Goal: Task Accomplishment & Management: Complete application form

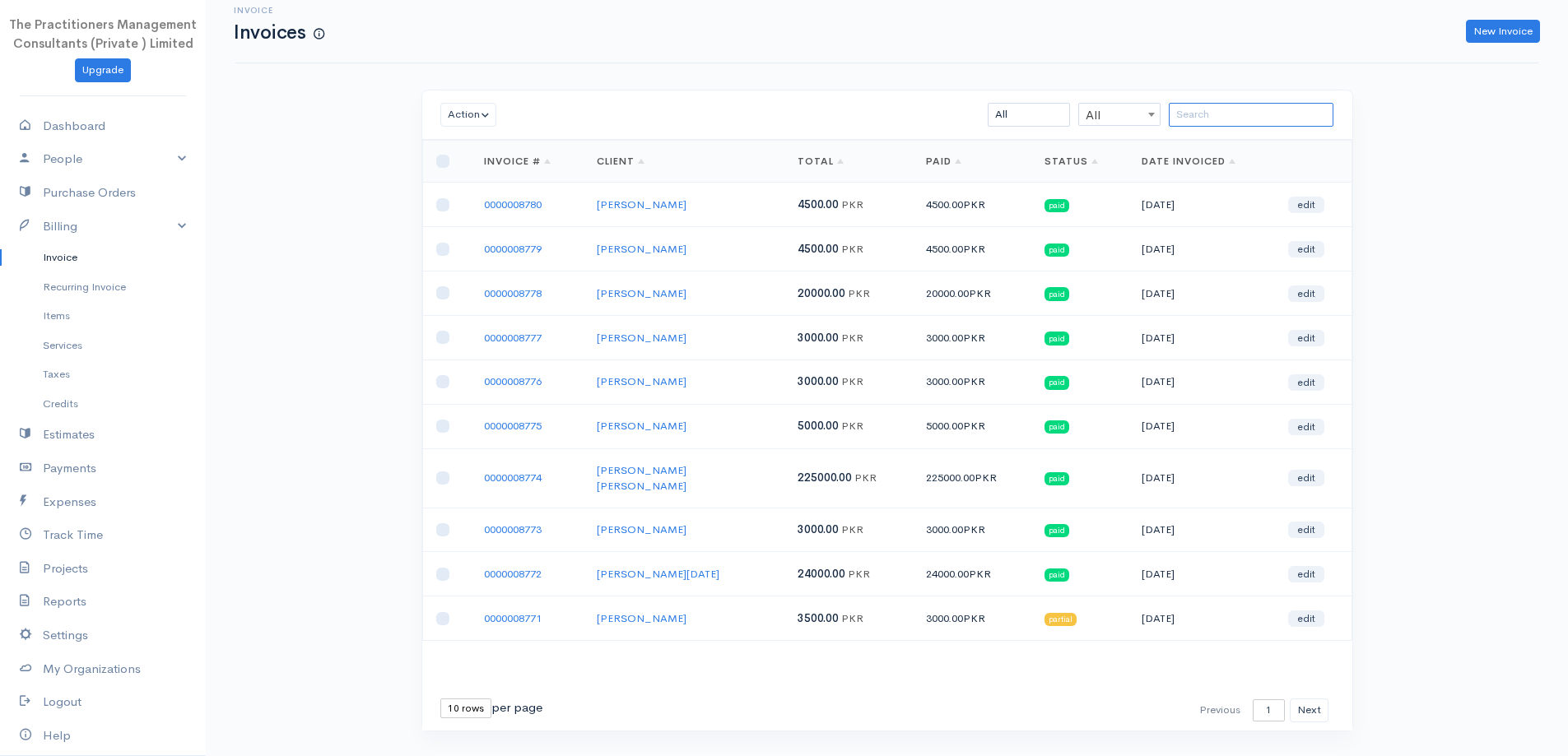
scroll to position [35, 0]
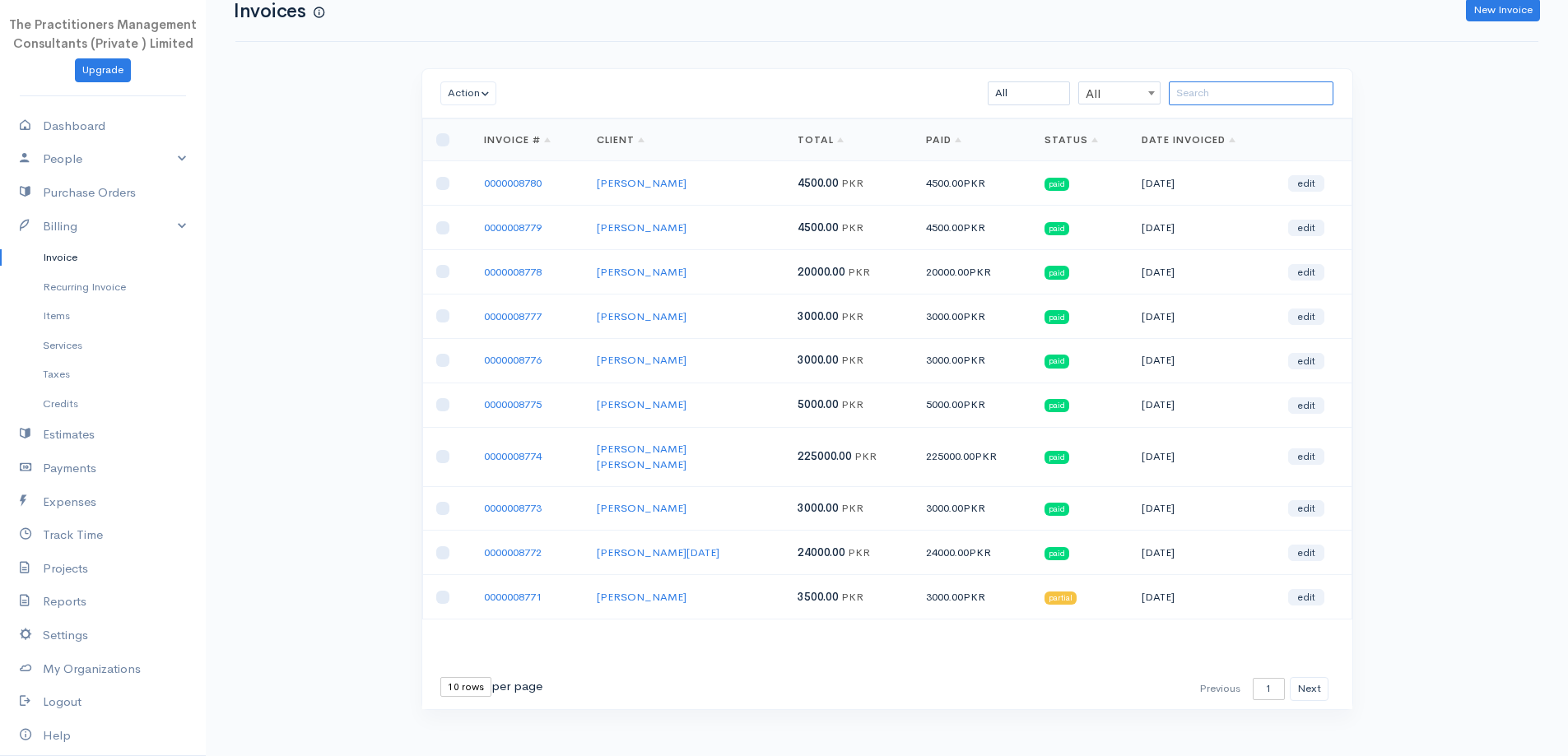
click at [1224, 90] on input "search" at bounding box center [1250, 94] width 164 height 24
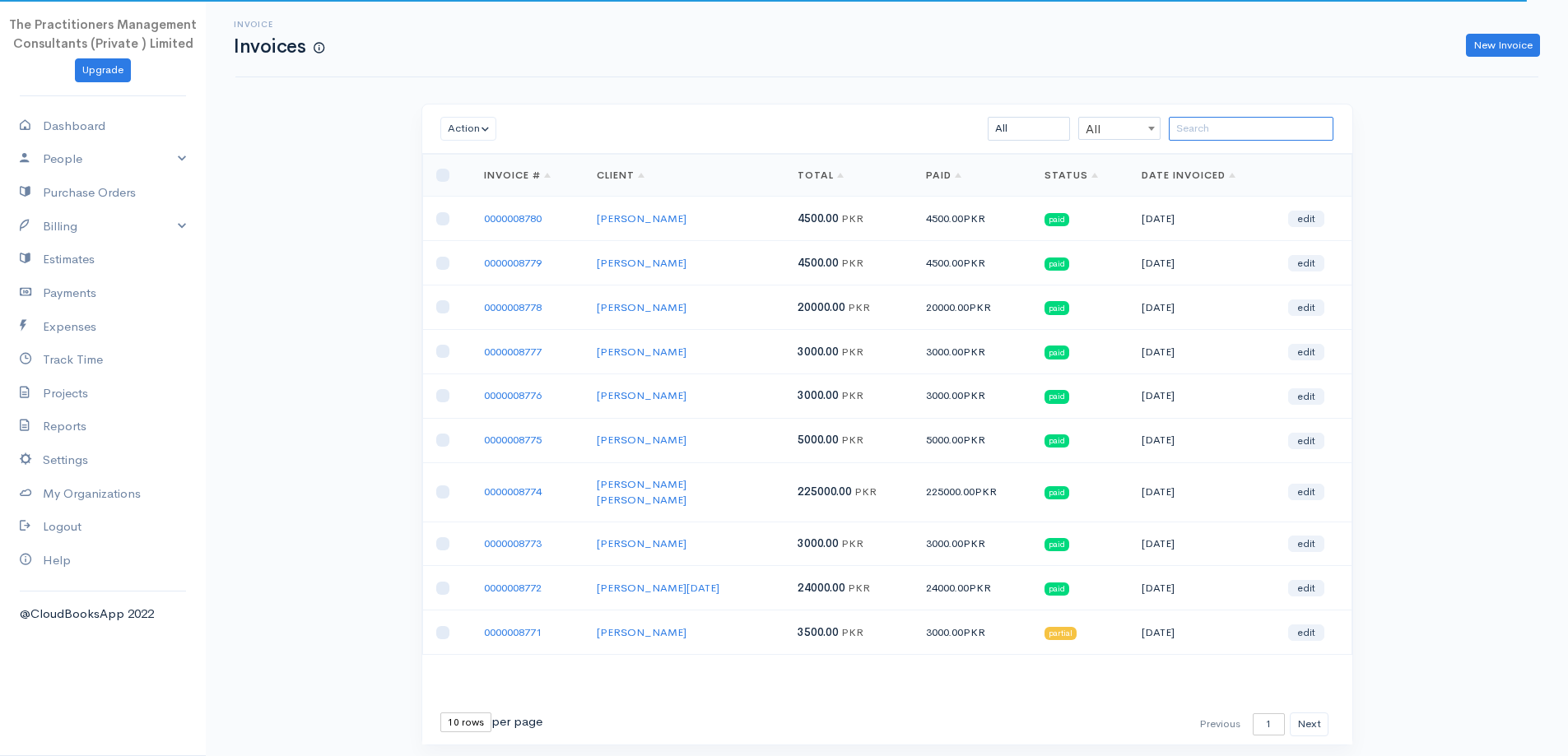
click at [1261, 121] on input "search" at bounding box center [1250, 129] width 164 height 24
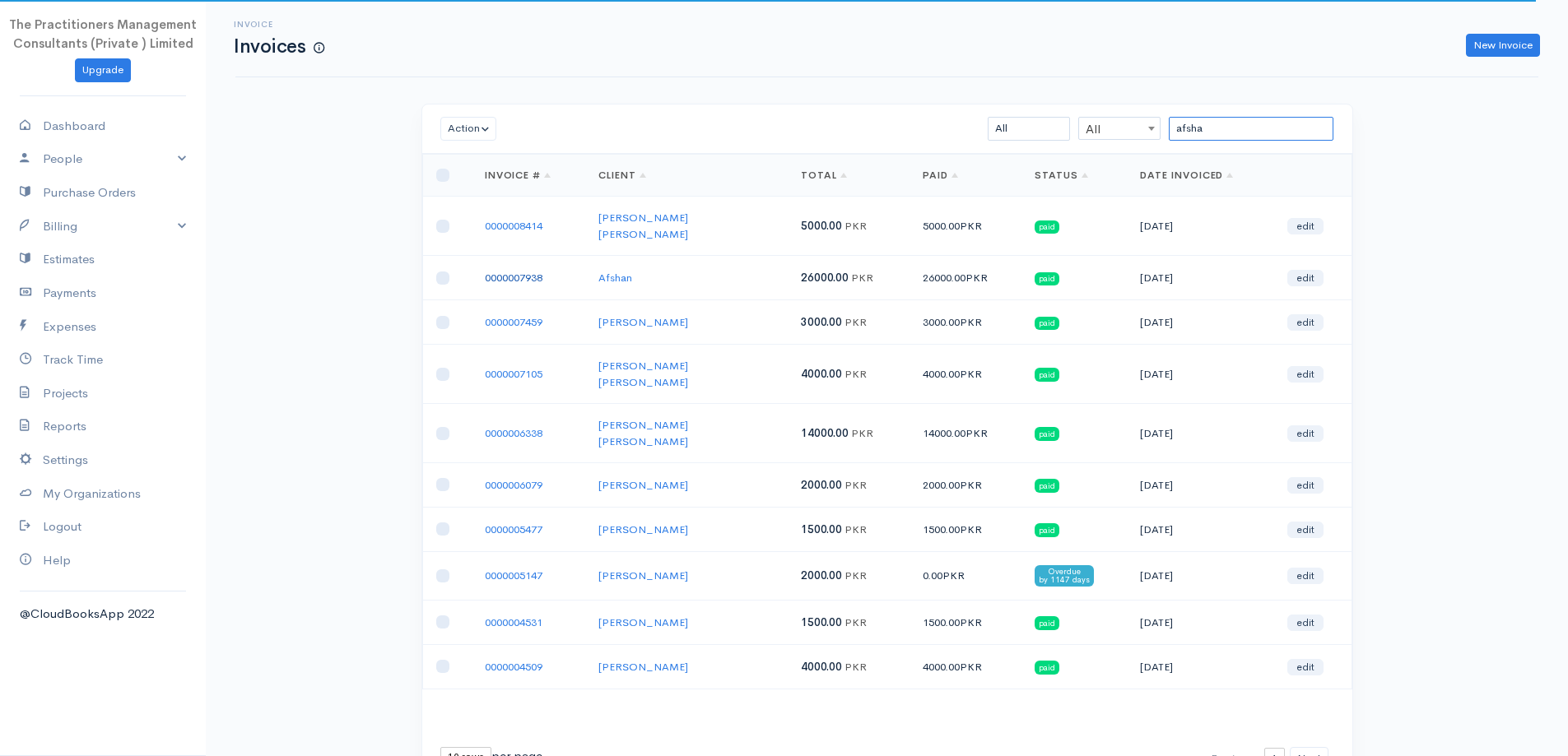
type input "afsha"
click at [524, 271] on link "0000007938" at bounding box center [513, 278] width 58 height 14
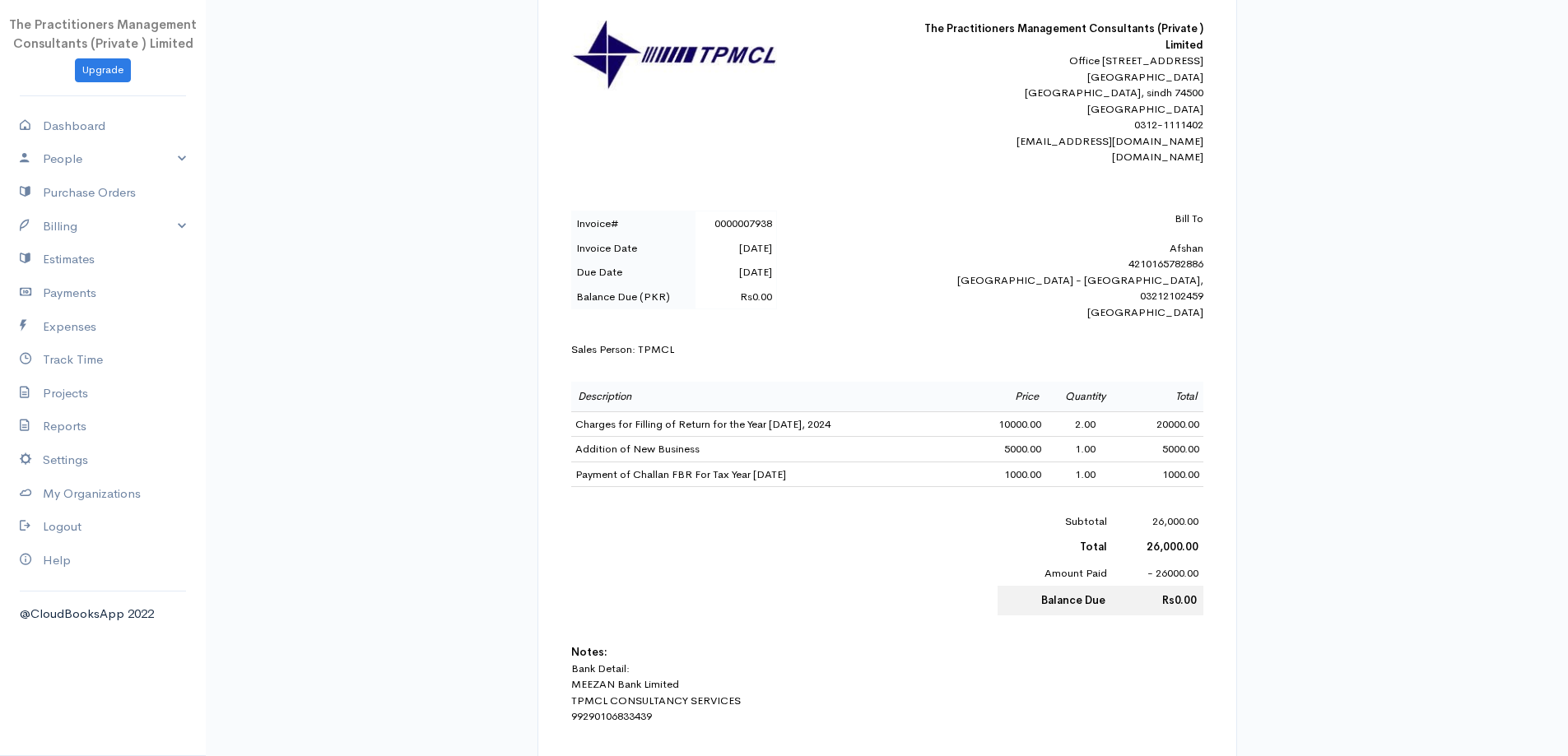
scroll to position [411, 0]
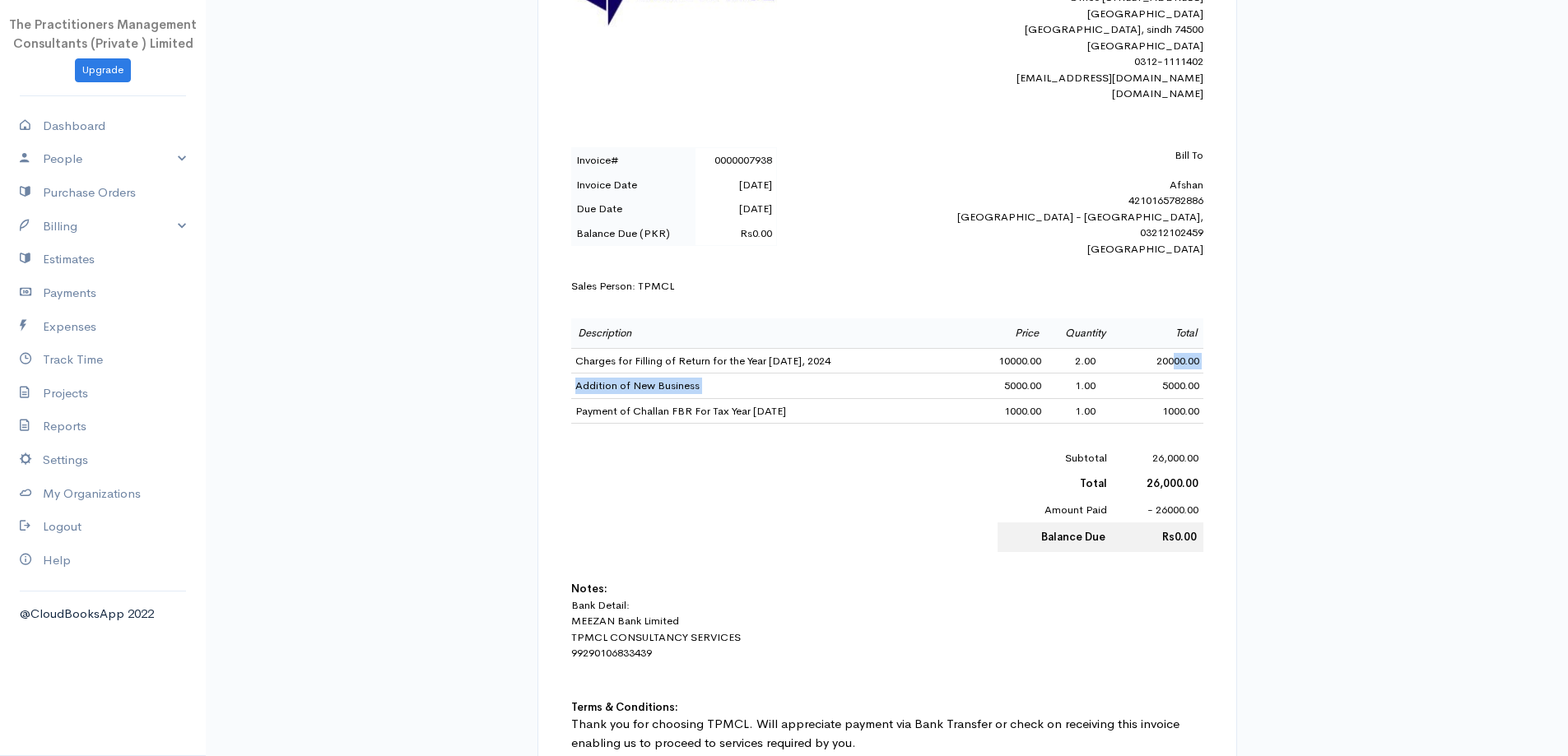
drag, startPoint x: 986, startPoint y: 381, endPoint x: 1214, endPoint y: 362, distance: 228.8
click at [1211, 362] on div "INVOICE The Practitioners Management Consultants (Private ) Limited Office No. …" at bounding box center [887, 326] width 665 height 913
drag, startPoint x: 578, startPoint y: 368, endPoint x: 1214, endPoint y: 410, distance: 637.4
click at [1214, 409] on div "INVOICE The Practitioners Management Consultants (Private ) Limited Office No. …" at bounding box center [887, 326] width 665 height 913
drag, startPoint x: 1213, startPoint y: 413, endPoint x: 1167, endPoint y: 423, distance: 47.1
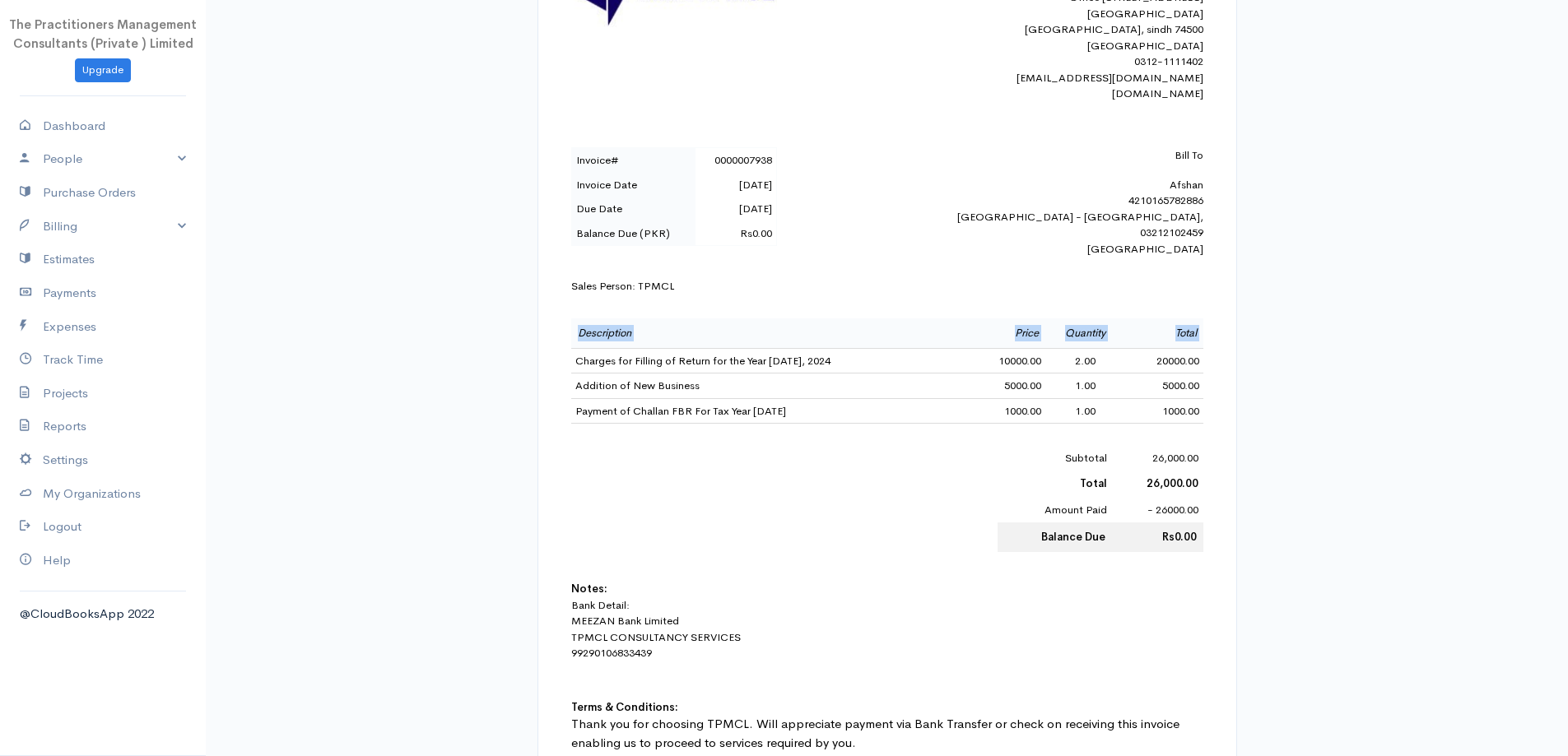
click at [1213, 413] on div "INVOICE The Practitioners Management Consultants (Private ) Limited Office No. …" at bounding box center [887, 326] width 665 height 913
click at [58, 237] on link "Billing" at bounding box center [102, 226] width 206 height 34
click at [62, 255] on link "Invoice" at bounding box center [102, 257] width 206 height 29
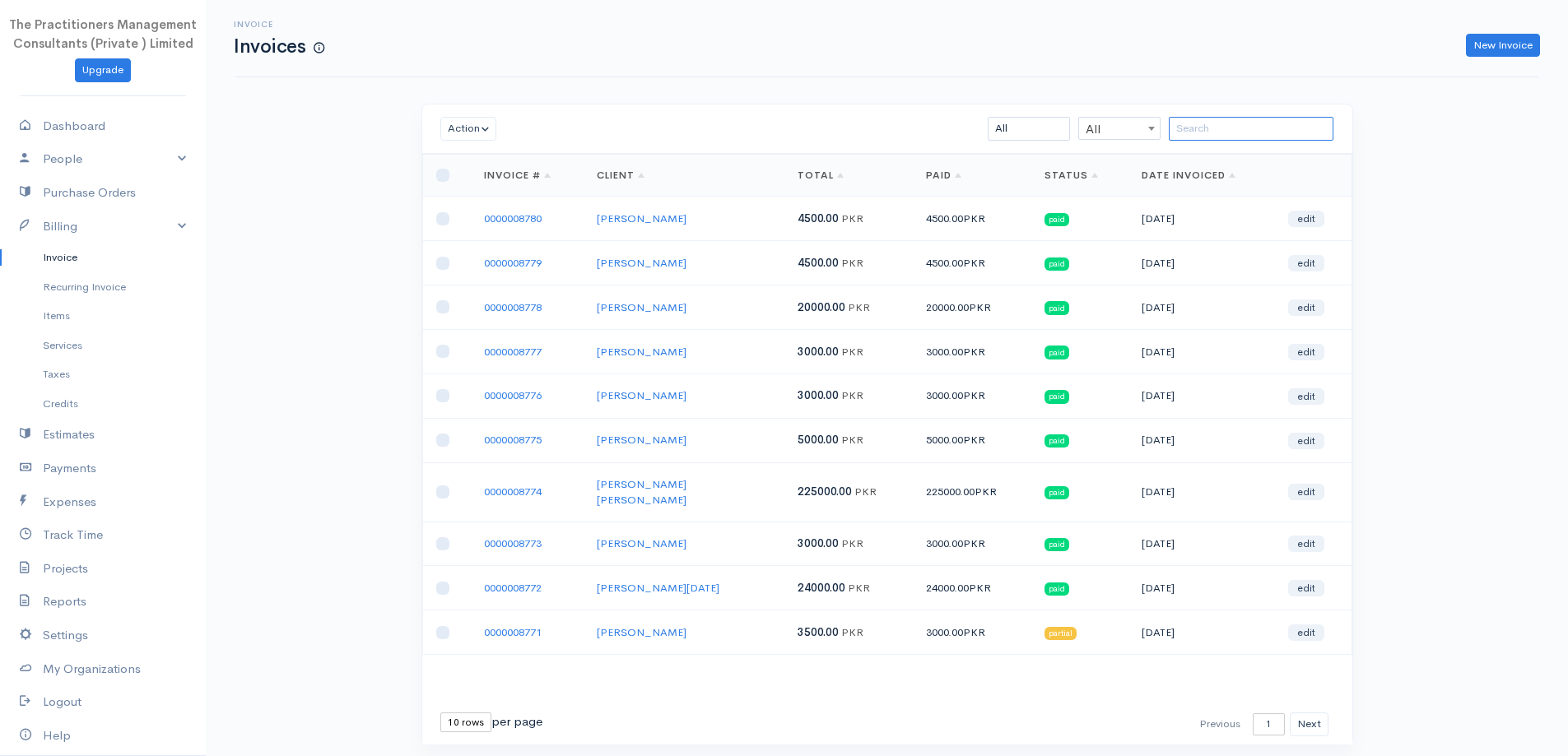
click at [1270, 140] on input "search" at bounding box center [1250, 129] width 164 height 24
click at [86, 265] on link "Invoice" at bounding box center [102, 257] width 206 height 29
click at [77, 287] on link "Recurring Invoice" at bounding box center [102, 287] width 206 height 29
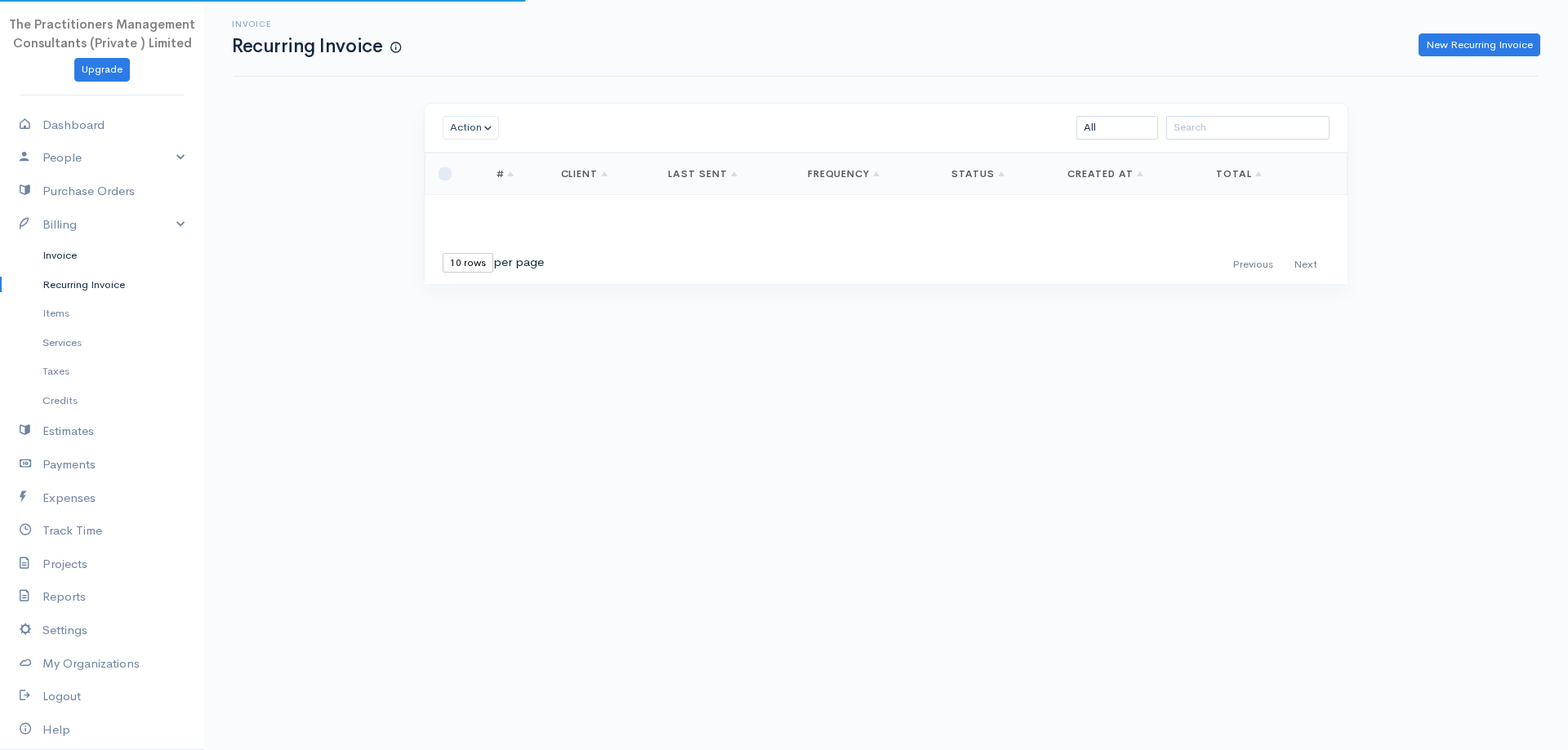
click at [60, 259] on link "Invoice" at bounding box center [102, 255] width 204 height 29
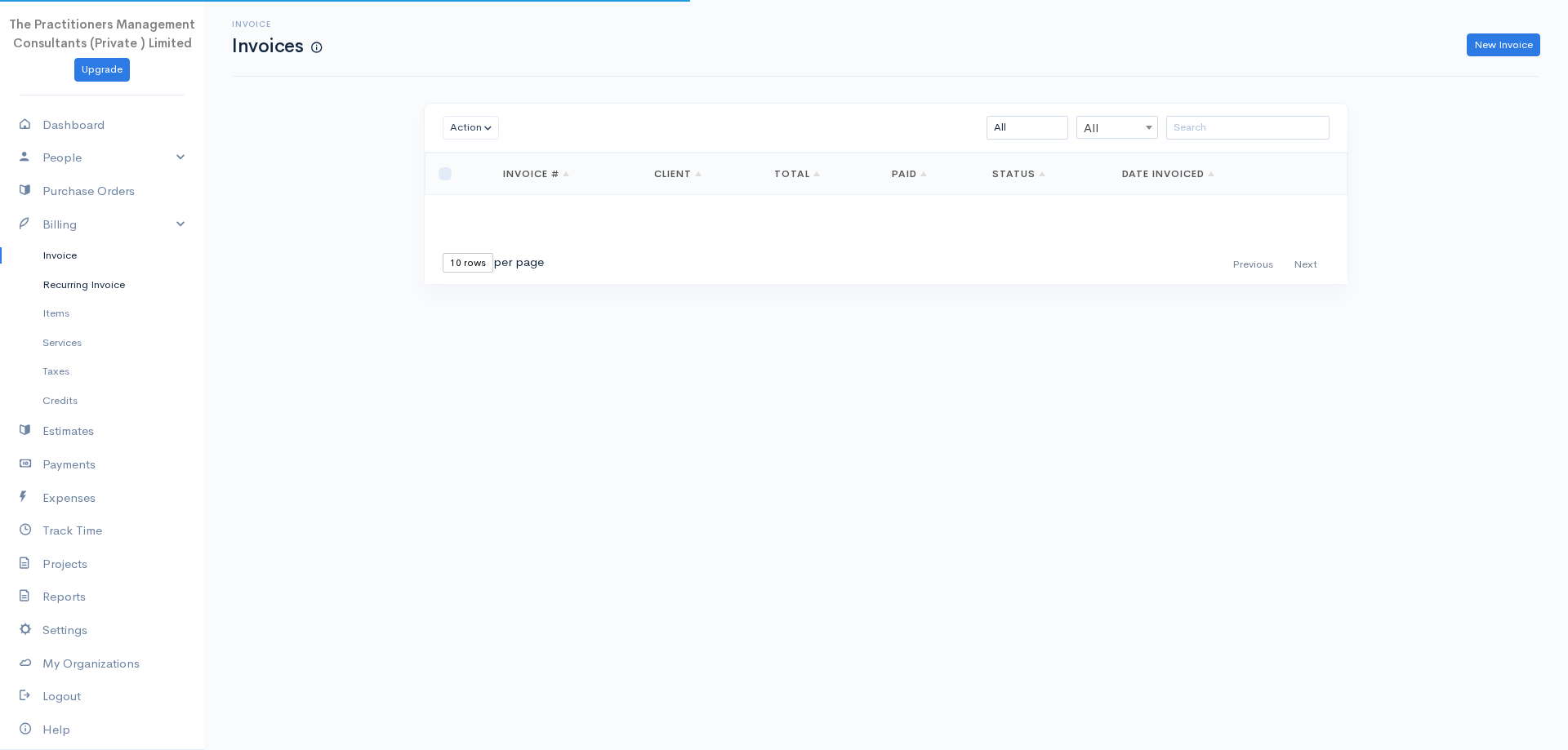
click at [55, 295] on link "Recurring Invoice" at bounding box center [102, 285] width 204 height 29
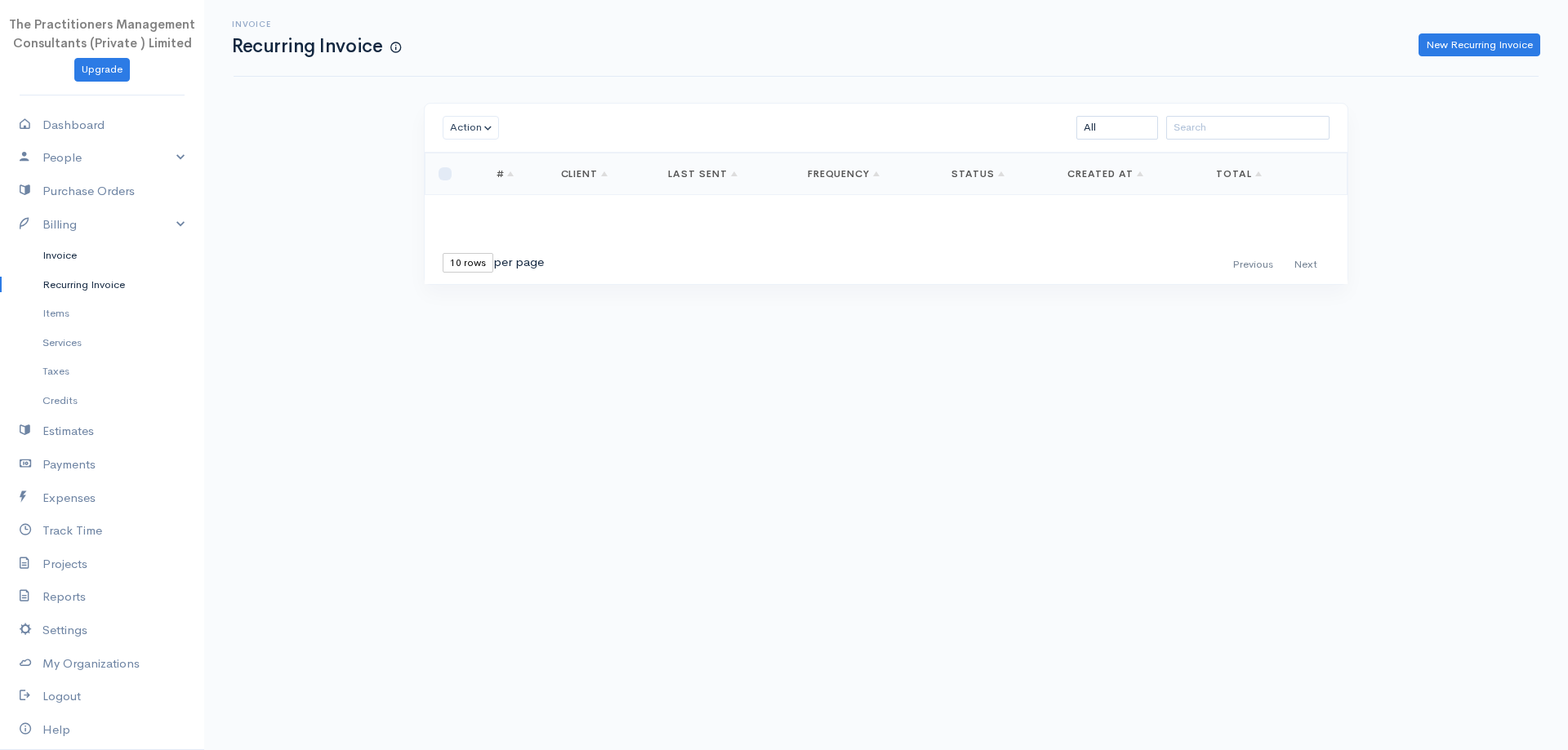
click at [79, 253] on link "Invoice" at bounding box center [102, 255] width 204 height 29
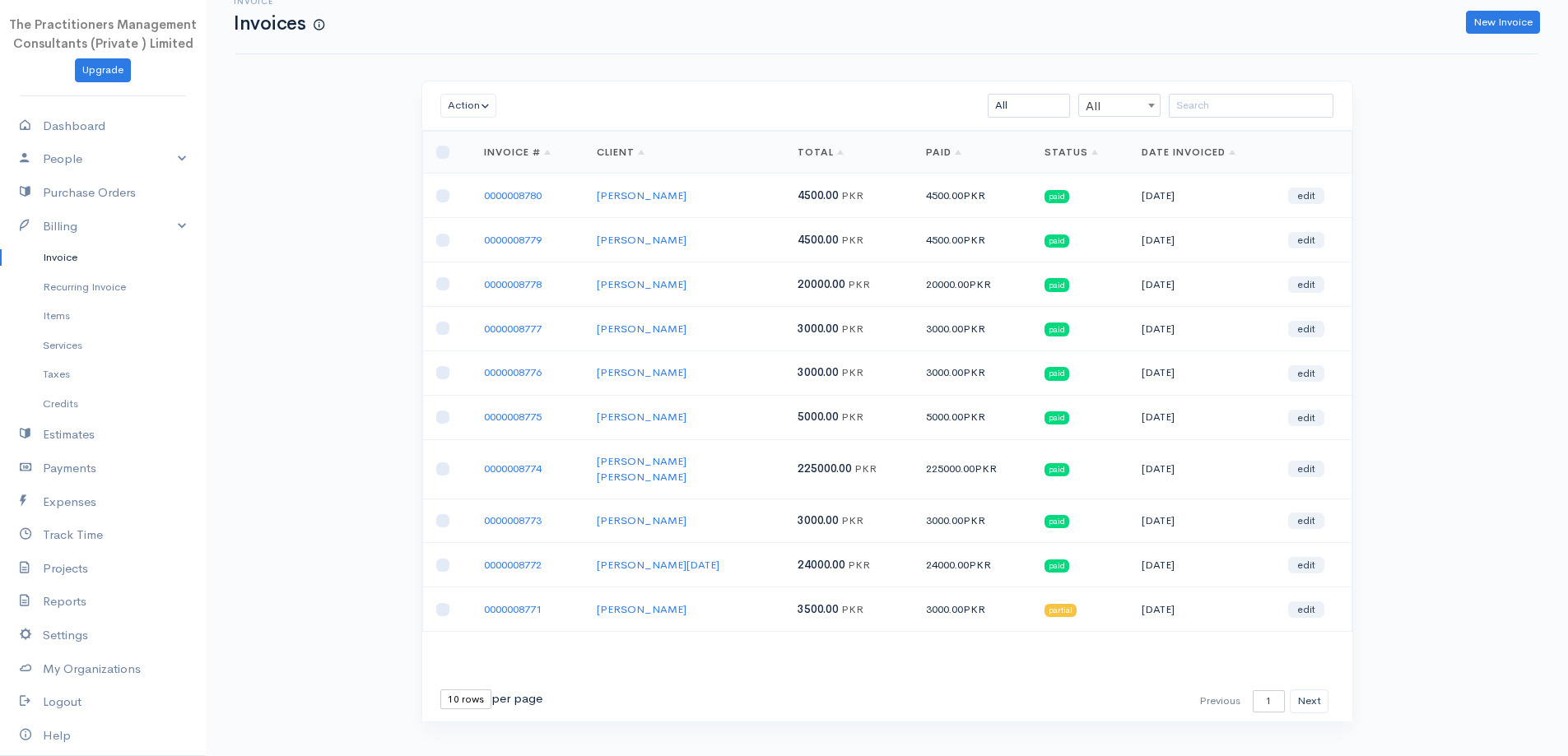
scroll to position [35, 0]
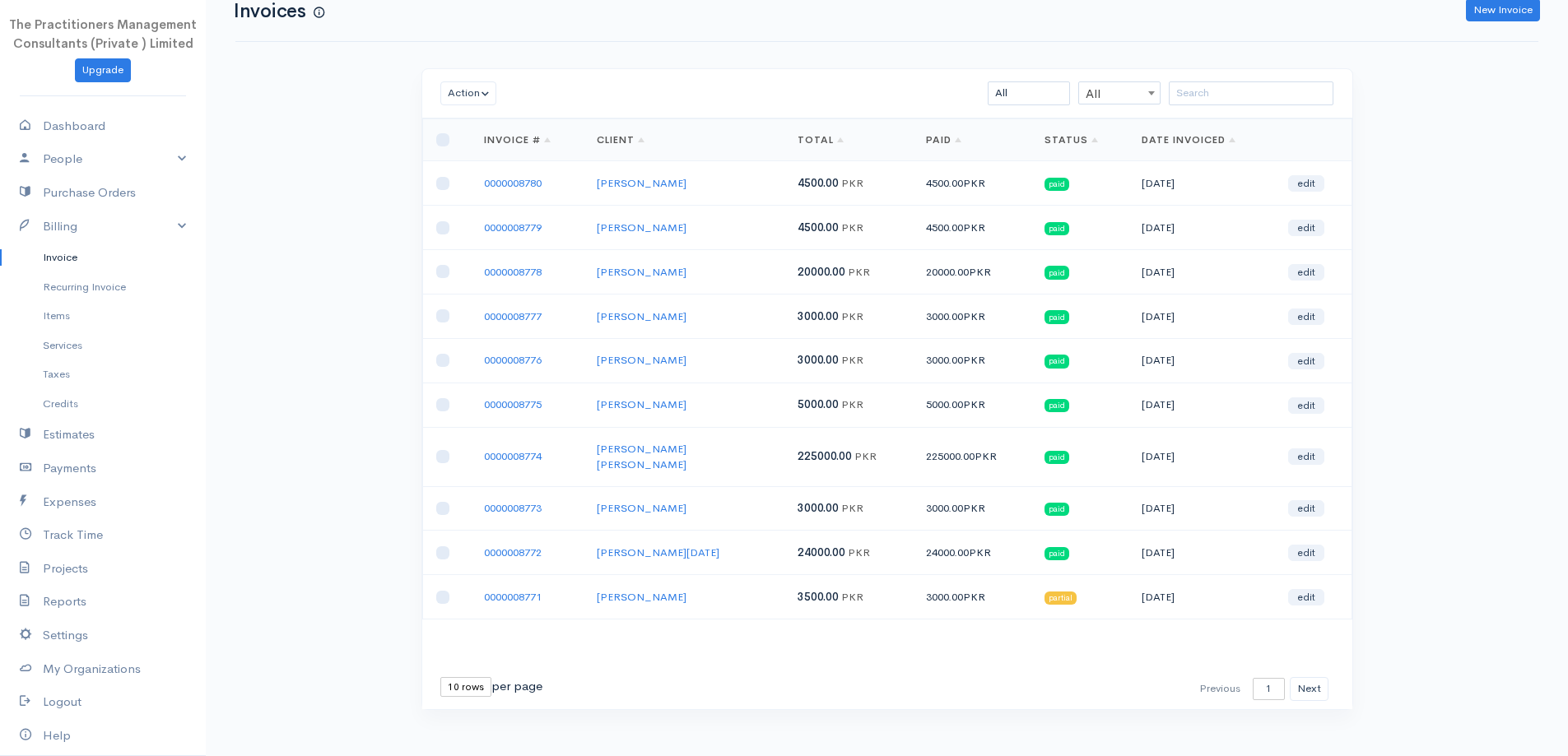
click at [451, 677] on select "10 rows 25 rows 50 rows" at bounding box center [466, 686] width 51 height 20
select select "50"
click at [441, 677] on select "10 rows 25 rows 50 rows" at bounding box center [466, 686] width 51 height 20
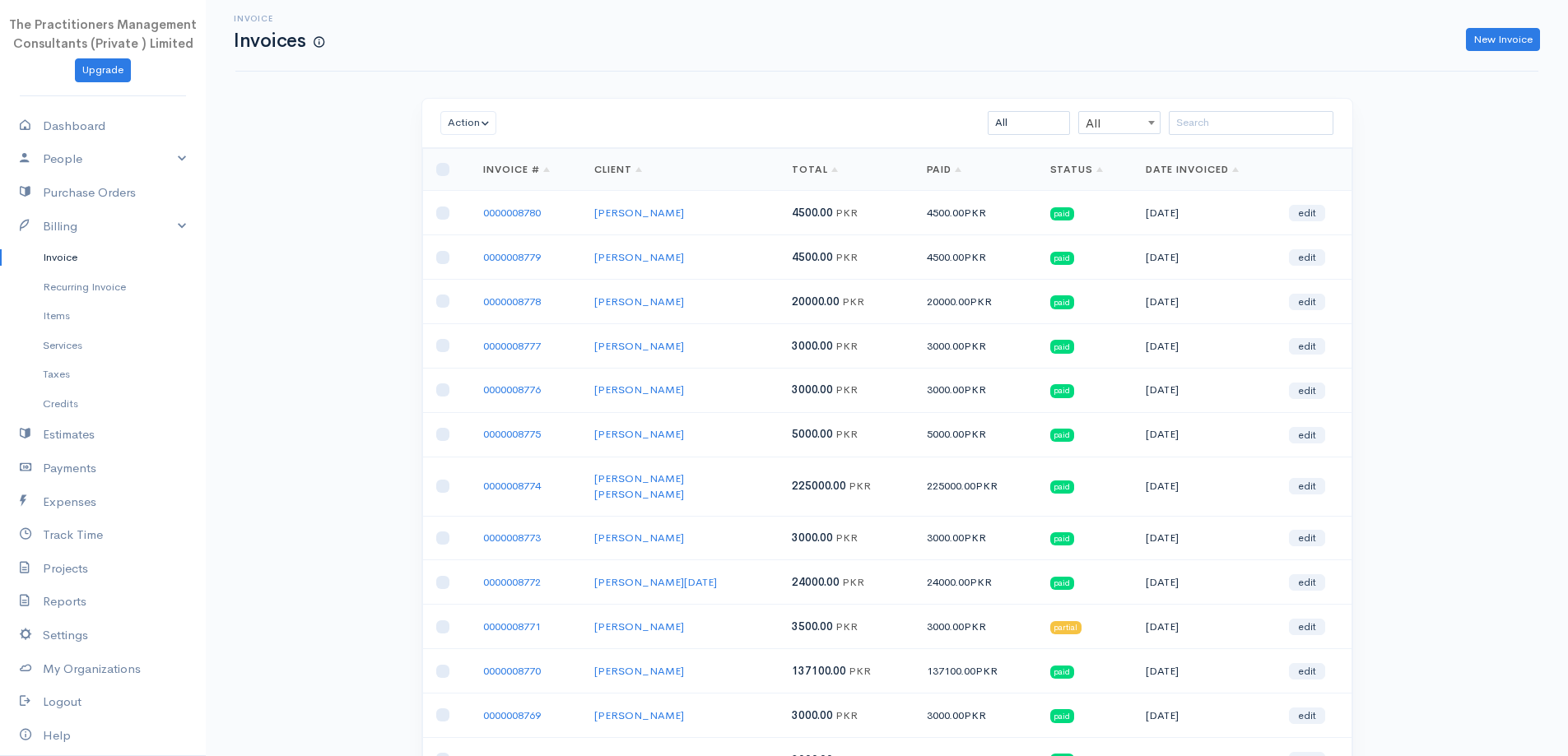
scroll to position [0, 0]
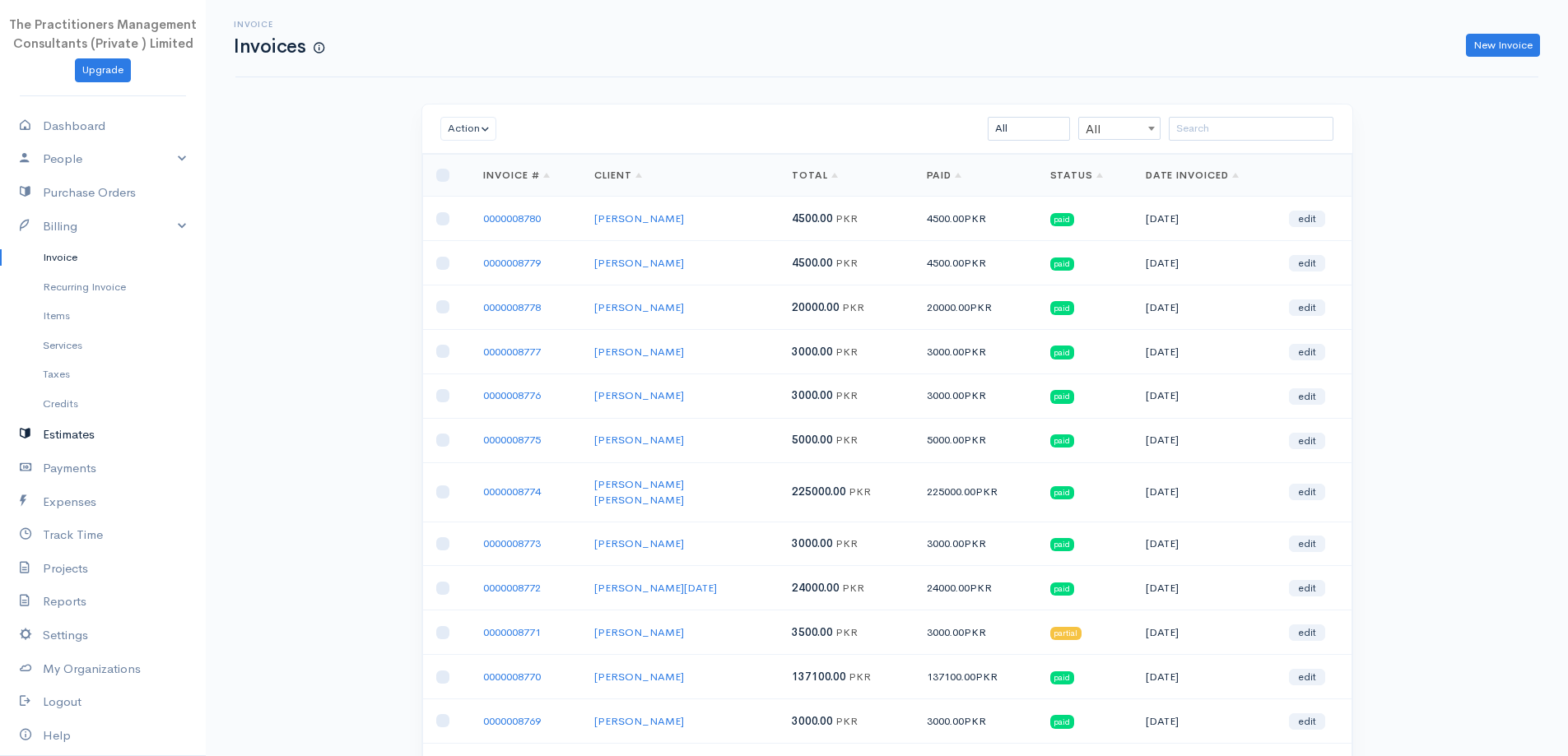
click at [65, 433] on link "Estimates" at bounding box center [102, 434] width 206 height 34
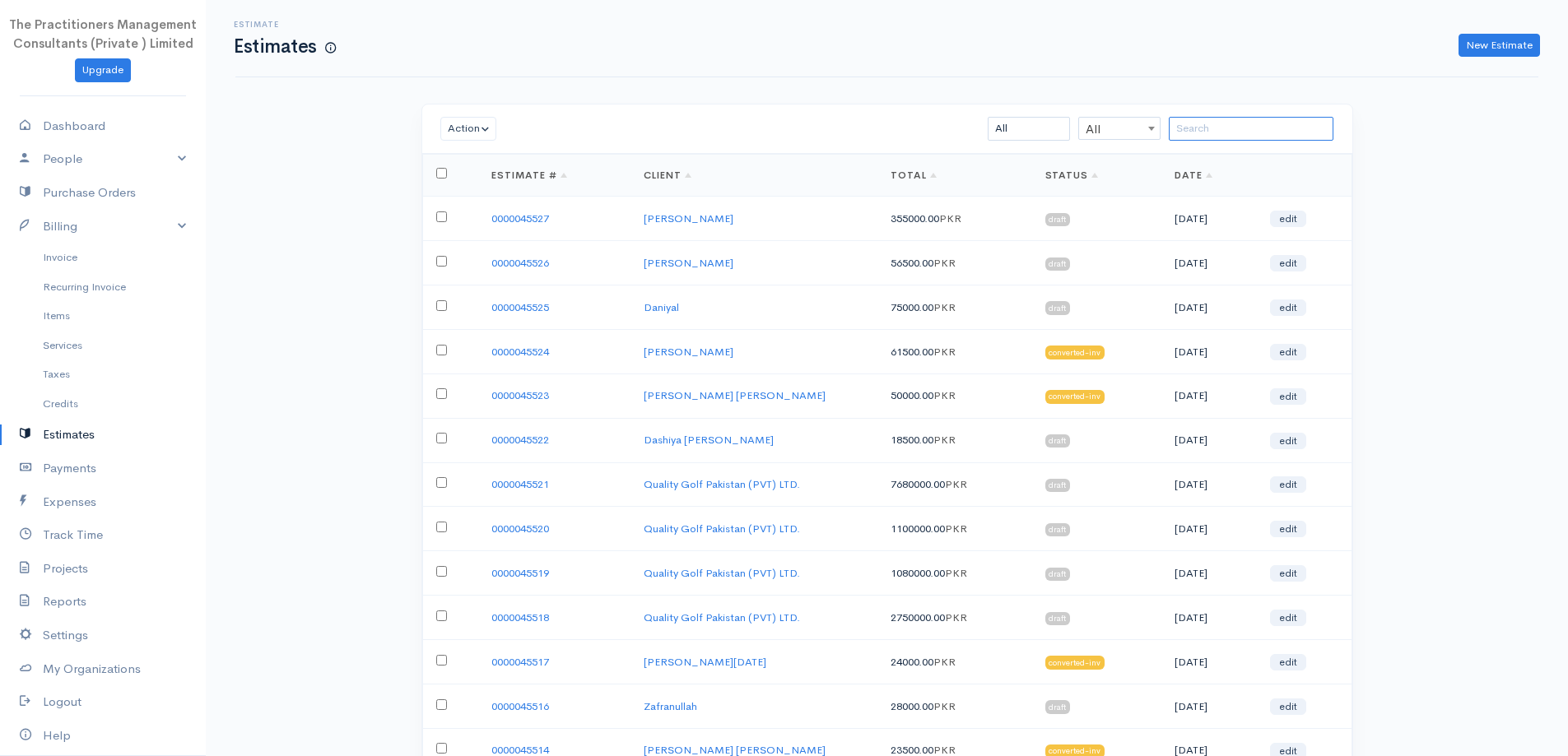
click at [1244, 133] on input "search" at bounding box center [1250, 129] width 164 height 24
click at [1494, 44] on link "New Estimate" at bounding box center [1499, 46] width 82 height 24
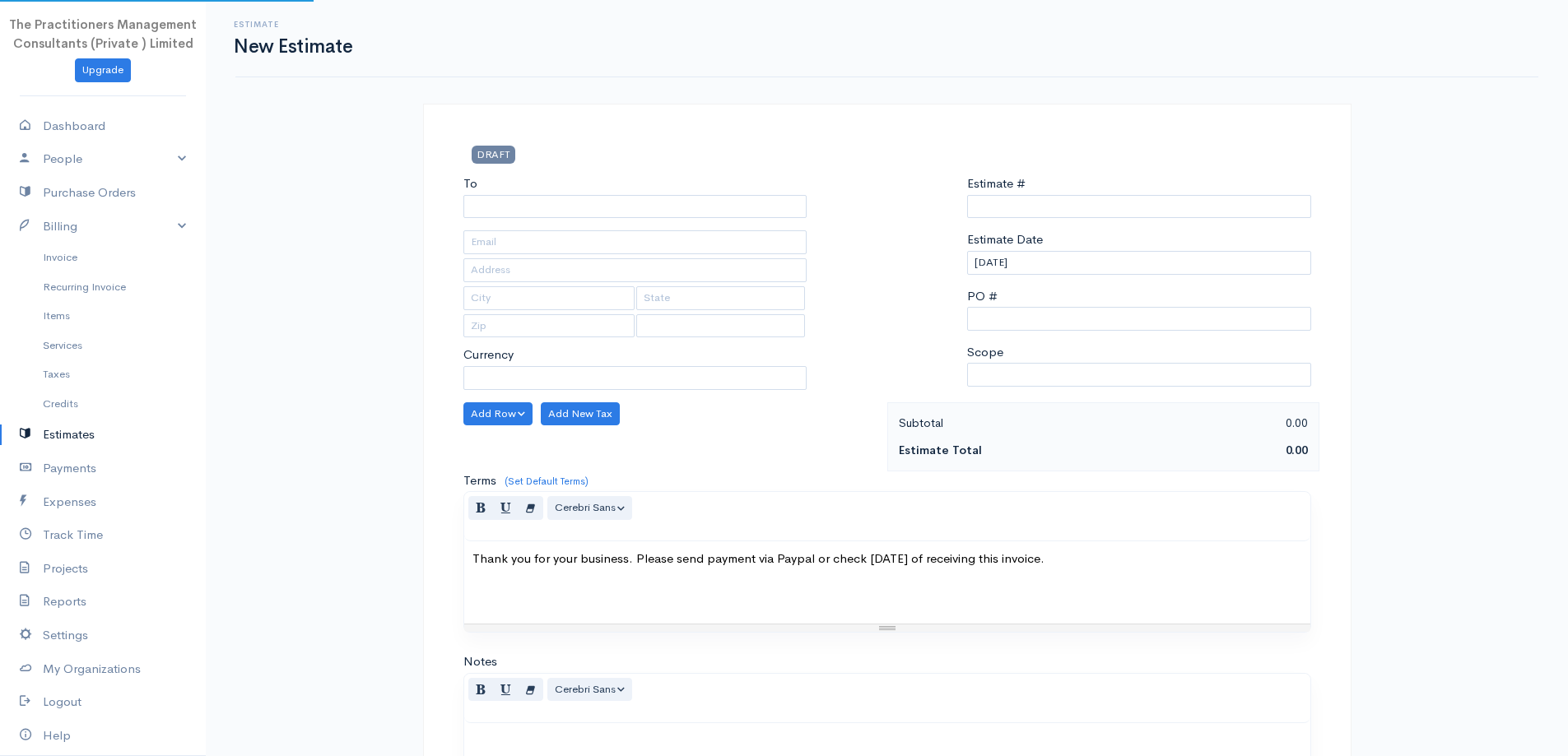
select select "PKR"
select select "Pakistan"
type input "0000045528"
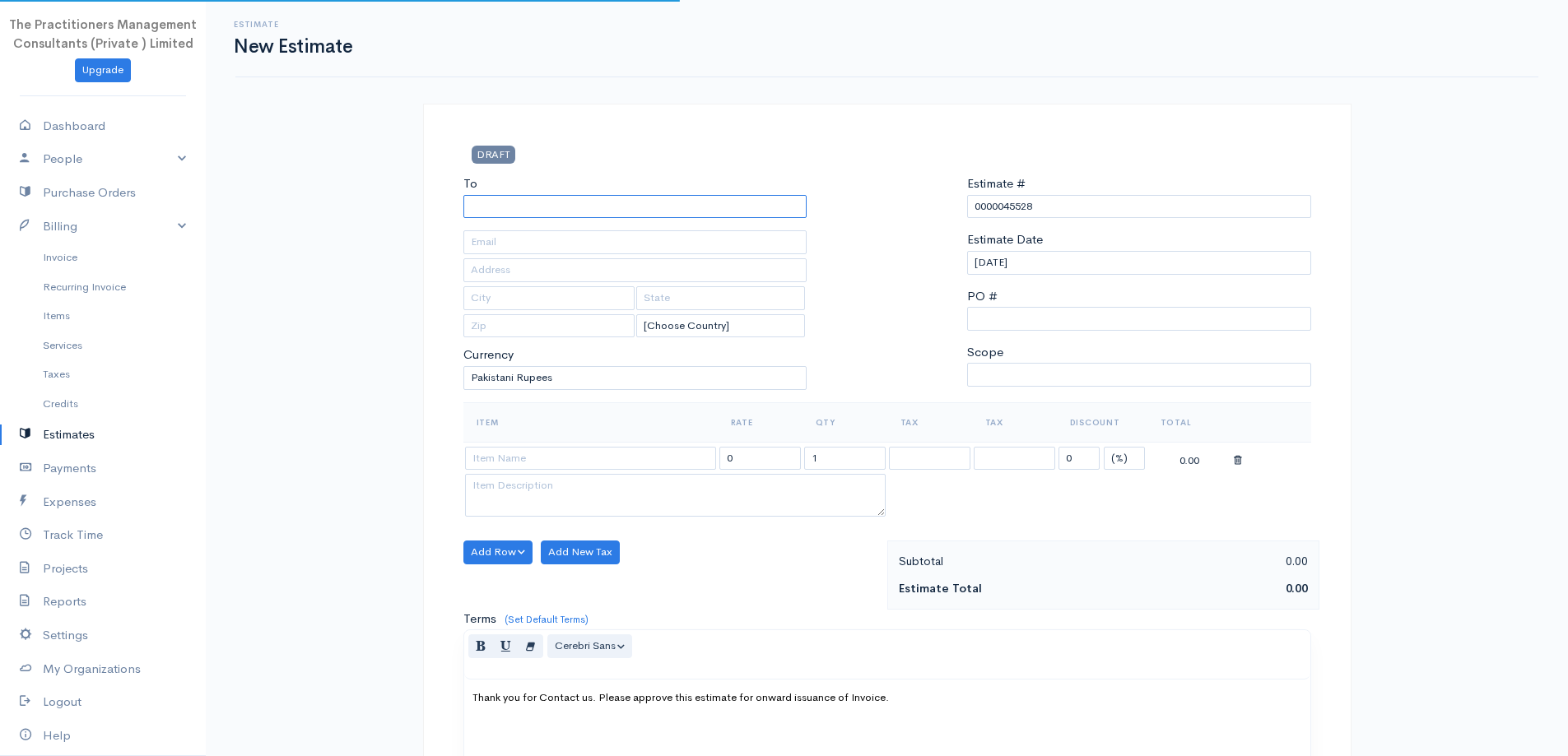
click at [666, 206] on input "To" at bounding box center [636, 207] width 344 height 24
click at [636, 207] on input "Asif Huss" at bounding box center [636, 207] width 344 height 24
type input "Asif Hussain"
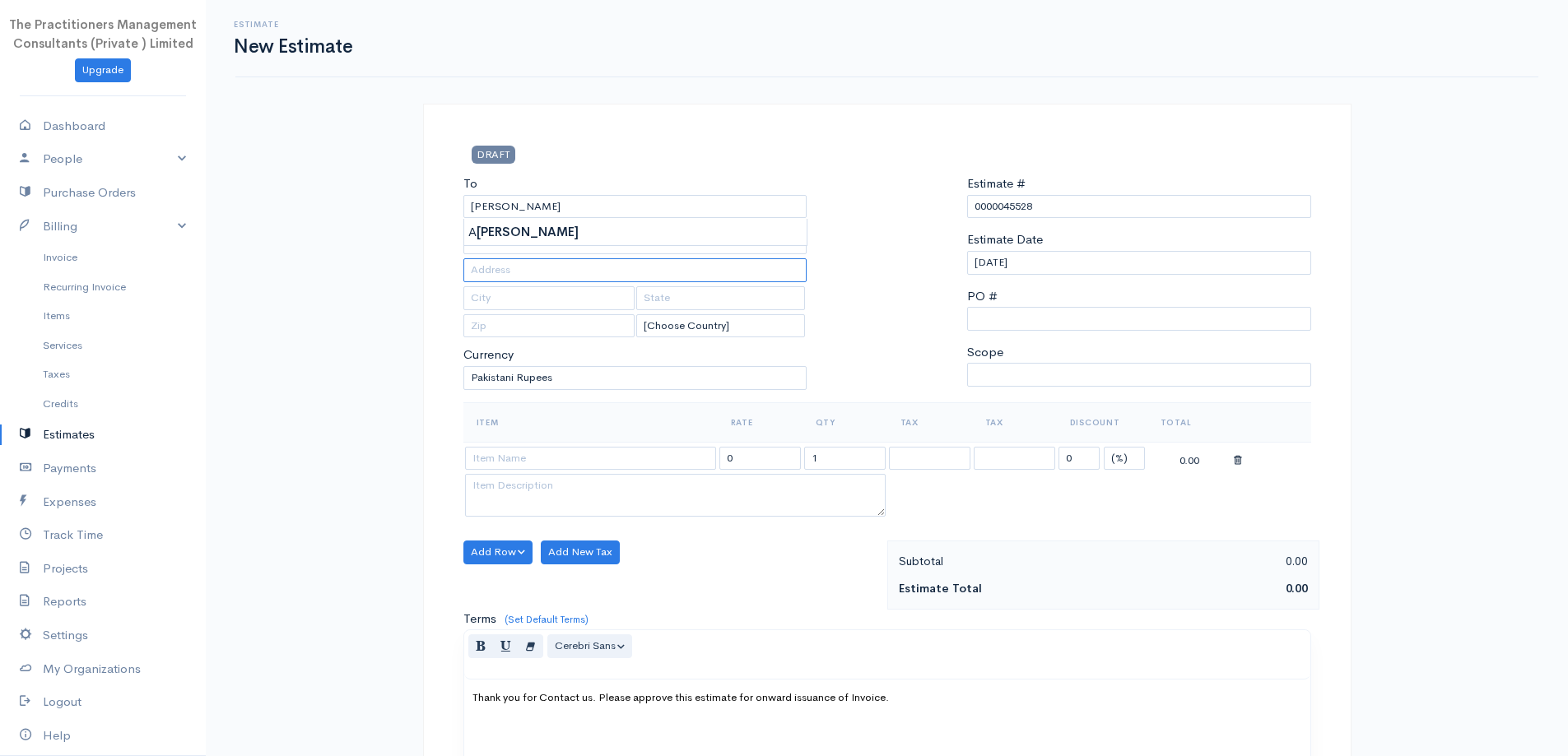
click at [489, 269] on input "text" at bounding box center [636, 270] width 344 height 24
type input "3818"
click at [472, 246] on input "text" at bounding box center [636, 243] width 344 height 24
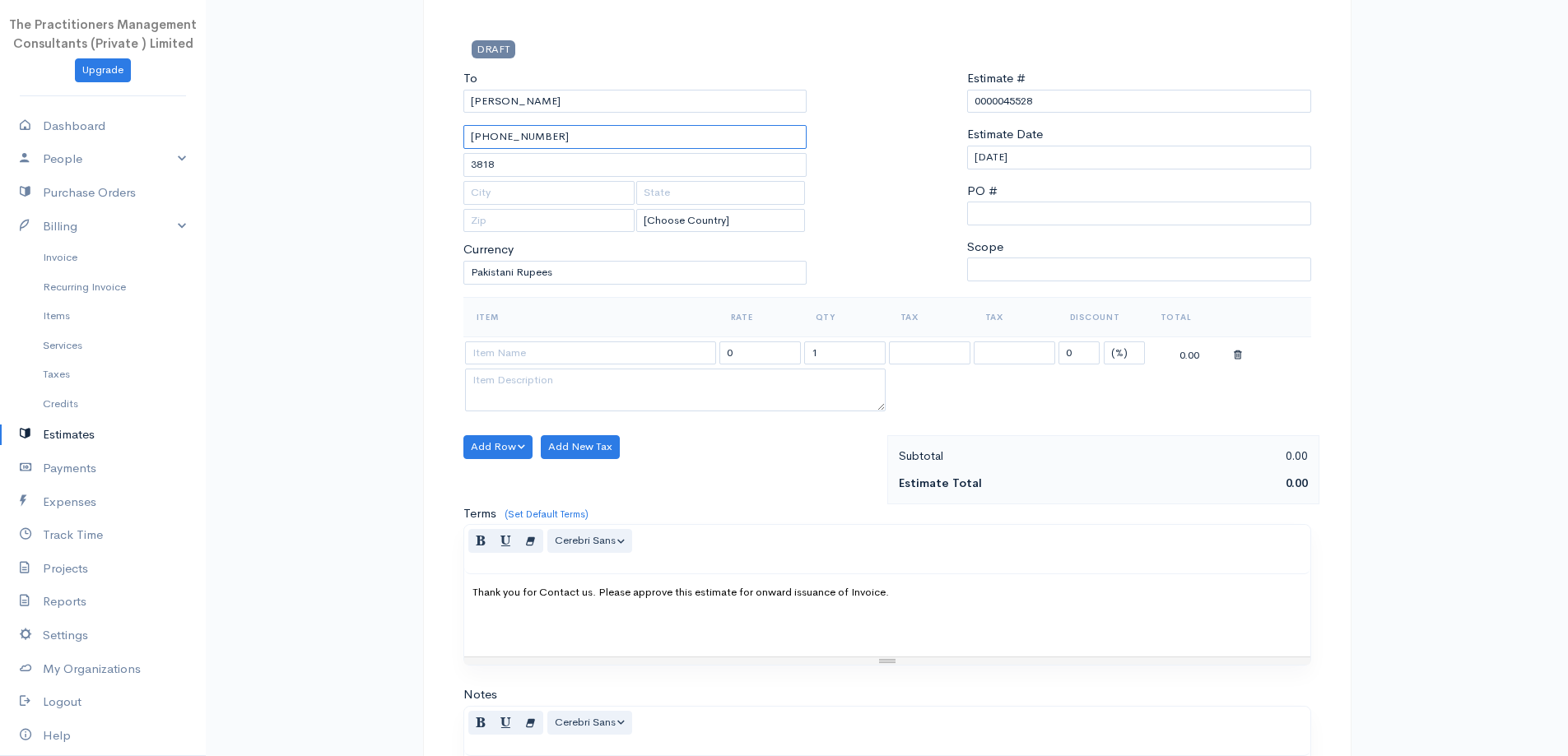
scroll to position [247, 0]
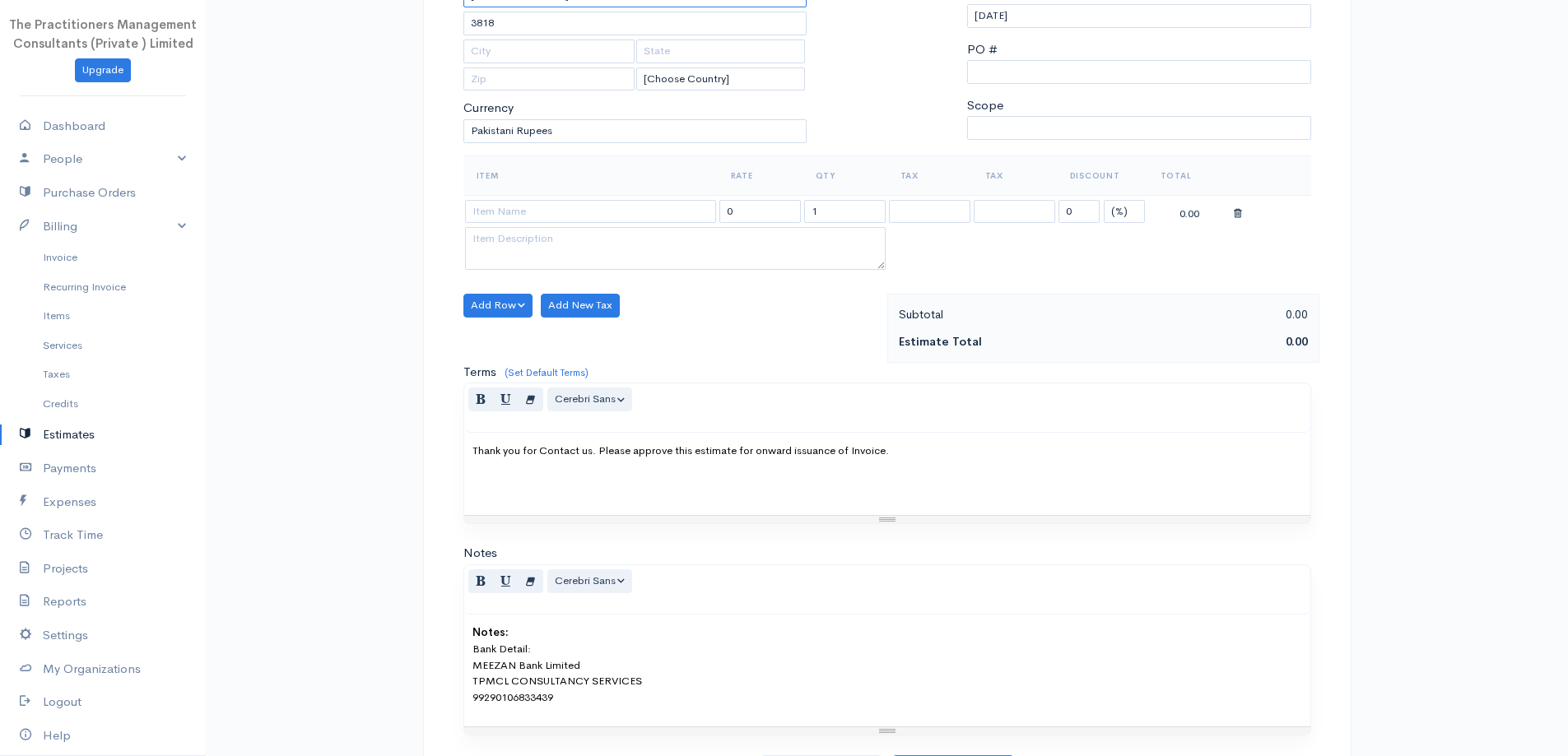
type input "42201-7356728-5"
click at [622, 225] on td at bounding box center [591, 211] width 255 height 32
click at [612, 212] on input at bounding box center [590, 212] width 251 height 24
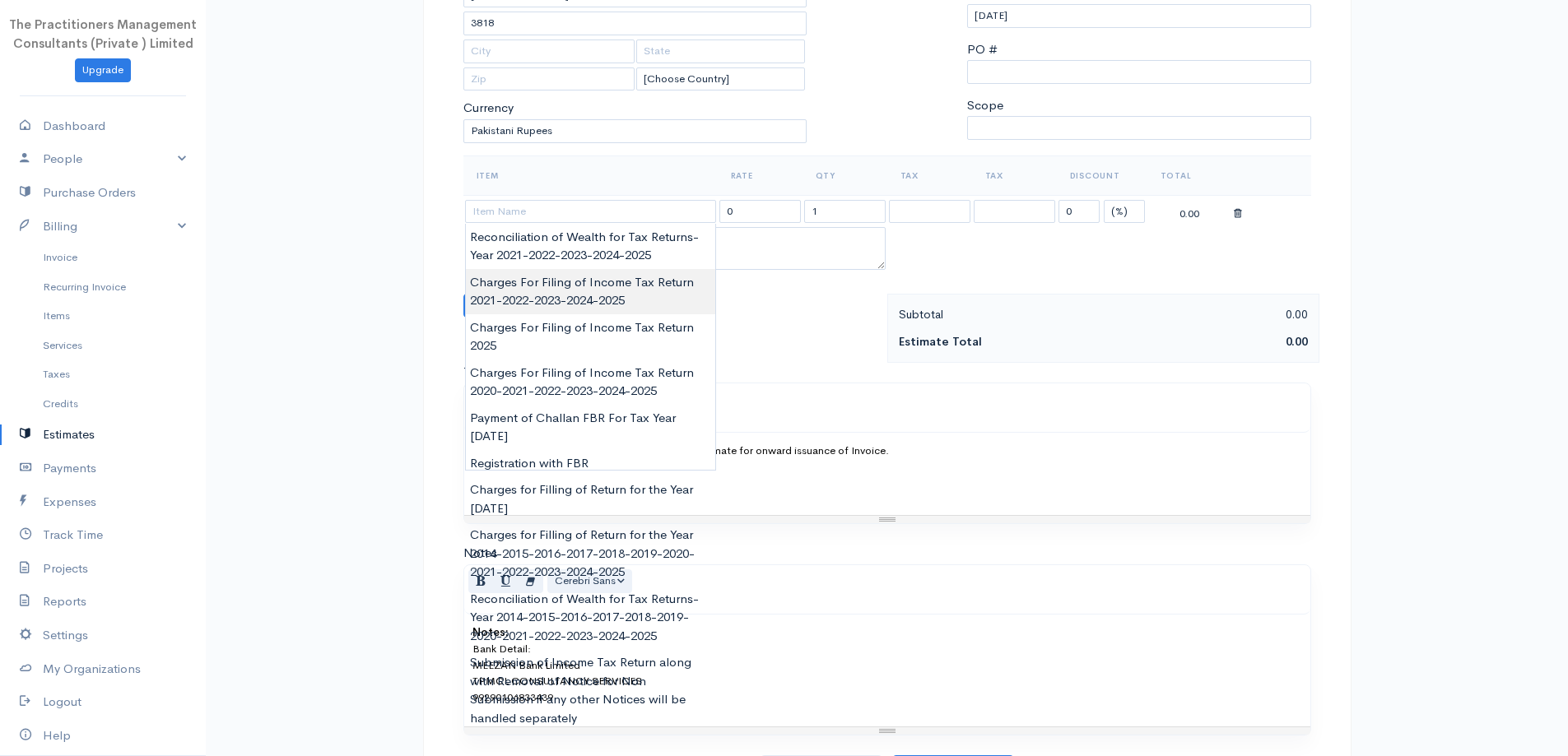
type input "Charges For Filing of Income Tax Return 2021-2022-2023-2024-2025"
type input "10000.00"
click at [598, 298] on body "The Practitioners Management Consultants (Private ) Limited Upgrade Dashboard P…" at bounding box center [784, 300] width 1568 height 1094
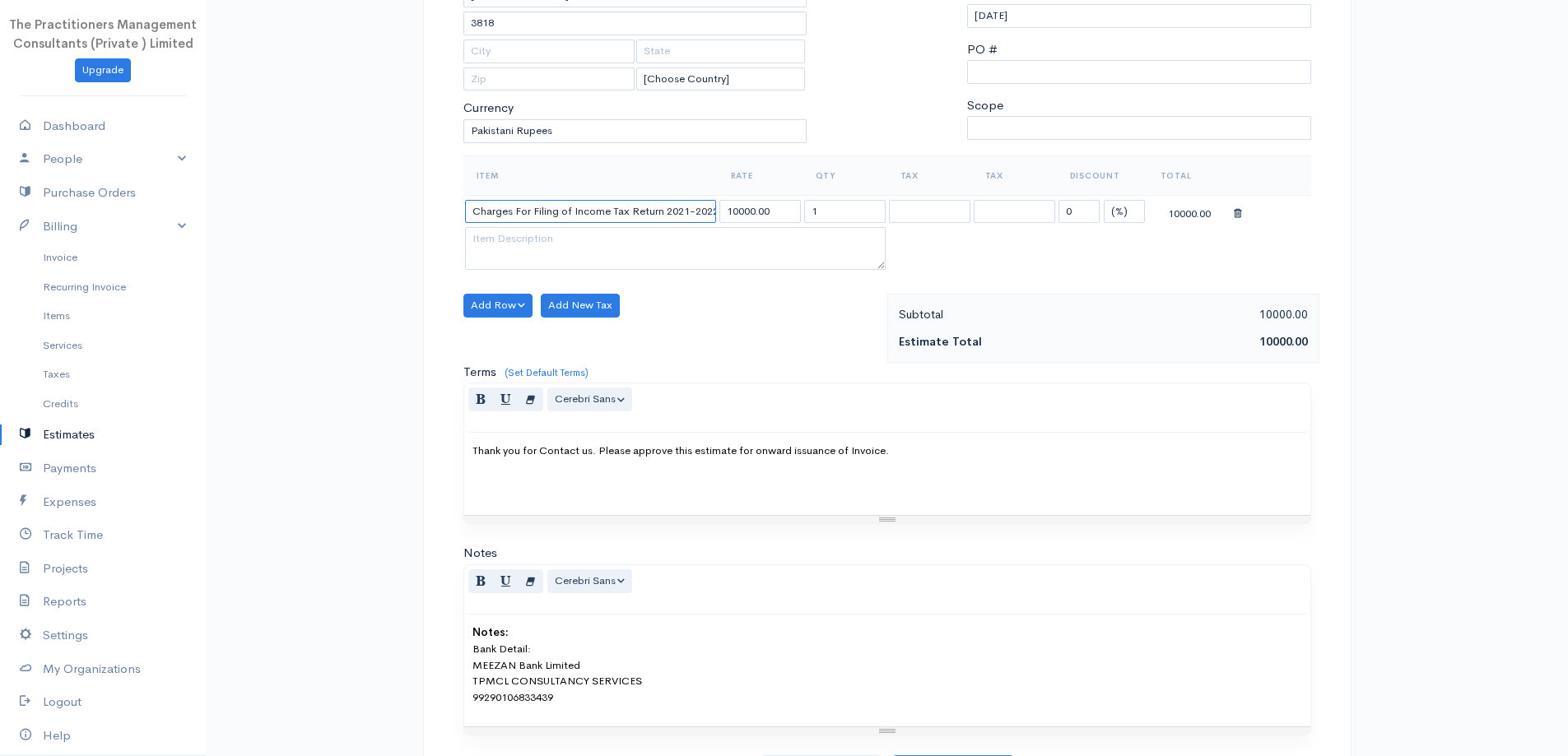
click at [697, 203] on input "Charges For Filing of Income Tax Return 2021-2022-2023-2024-2025" at bounding box center [590, 212] width 251 height 24
click at [632, 210] on input "Charges For Filing of Income Tax Return 2021-2022-2023-2024-2025" at bounding box center [590, 212] width 251 height 24
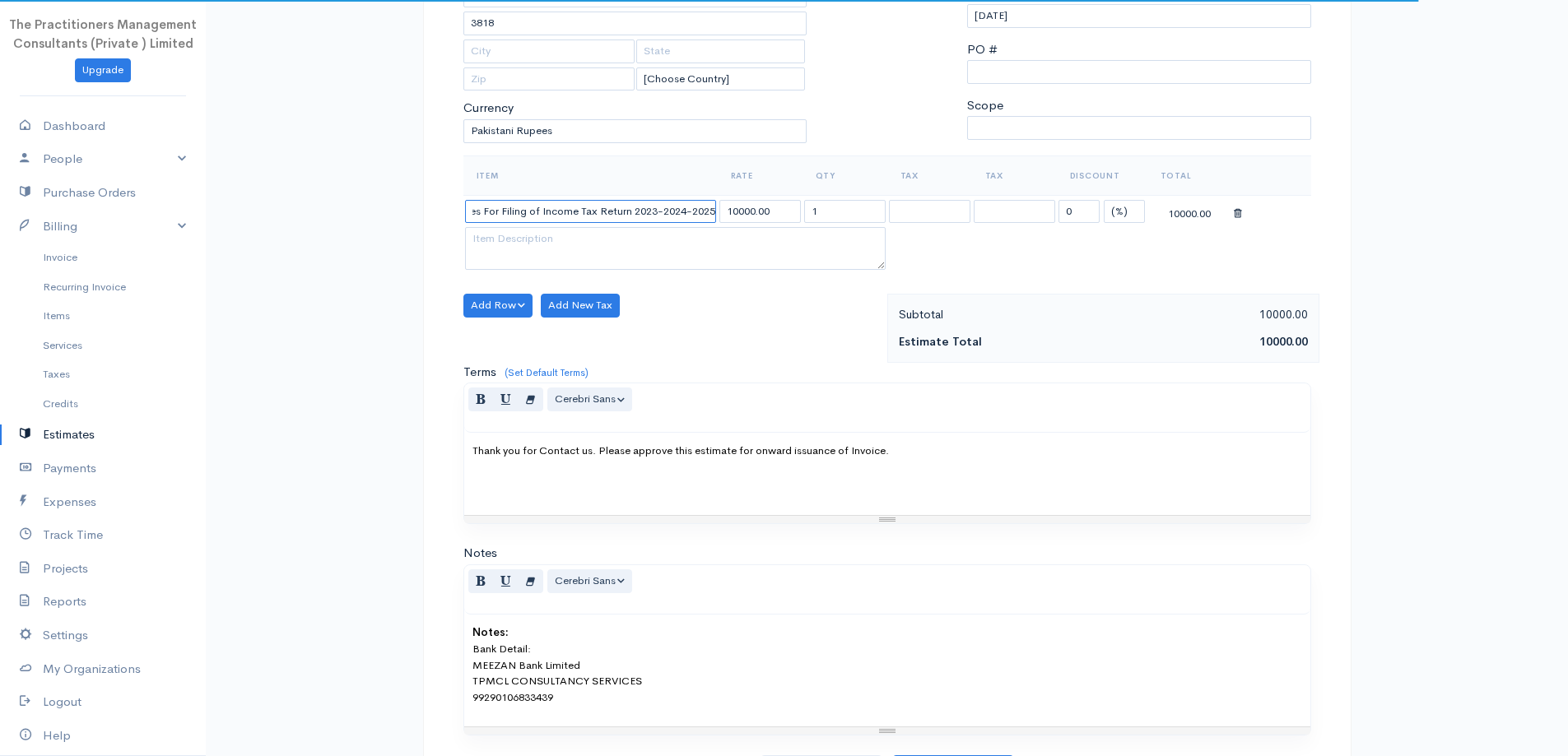
type input "Charges For Filing of Income Tax Return 2023-2024-2025"
click at [819, 212] on input "1" at bounding box center [845, 212] width 82 height 24
click at [819, 212] on input "text" at bounding box center [845, 212] width 82 height 24
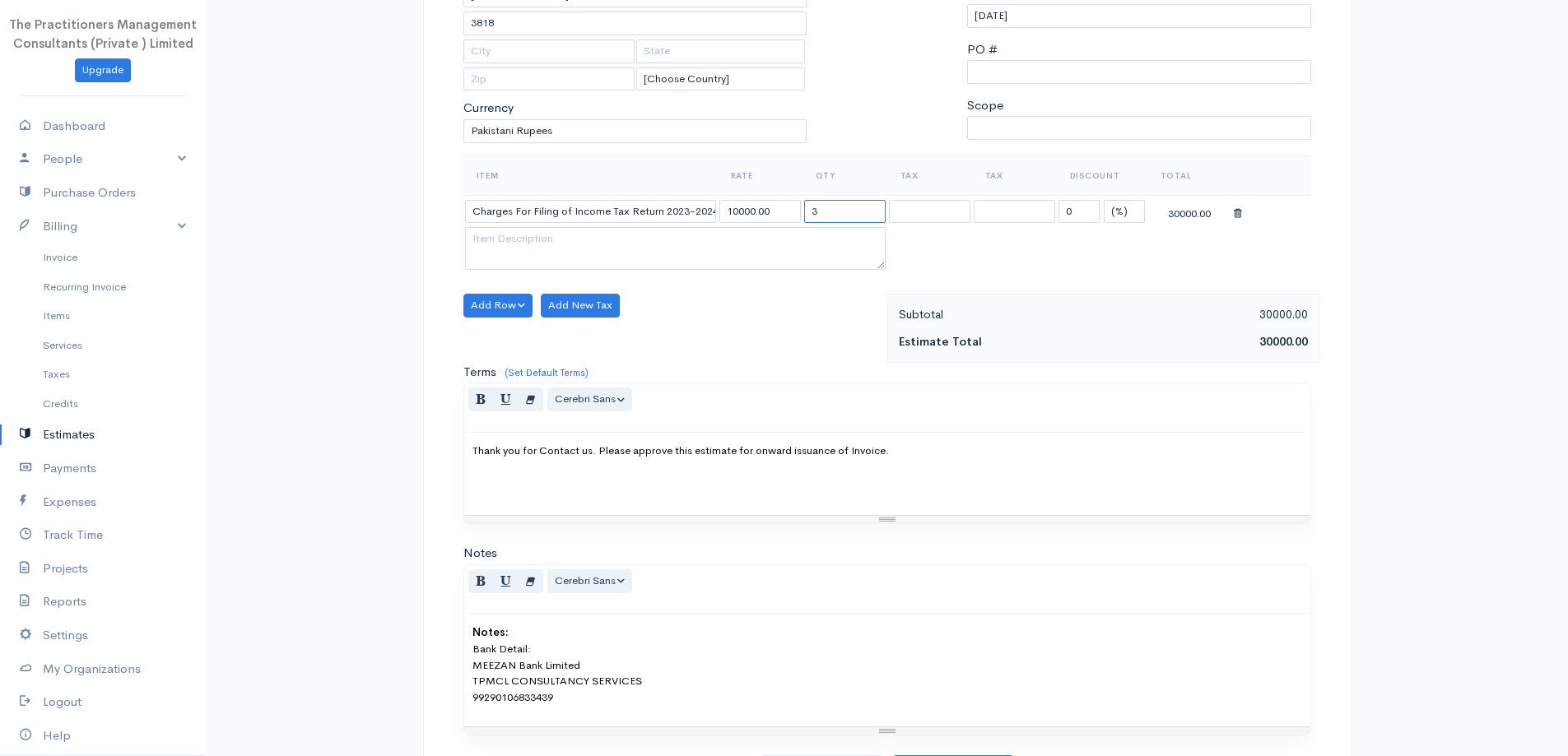
type input "3"
click at [739, 212] on input "10000.00" at bounding box center [760, 212] width 82 height 24
type input "5000.00"
click at [1117, 214] on select "(%) Flat" at bounding box center [1125, 212] width 41 height 24
select select "2"
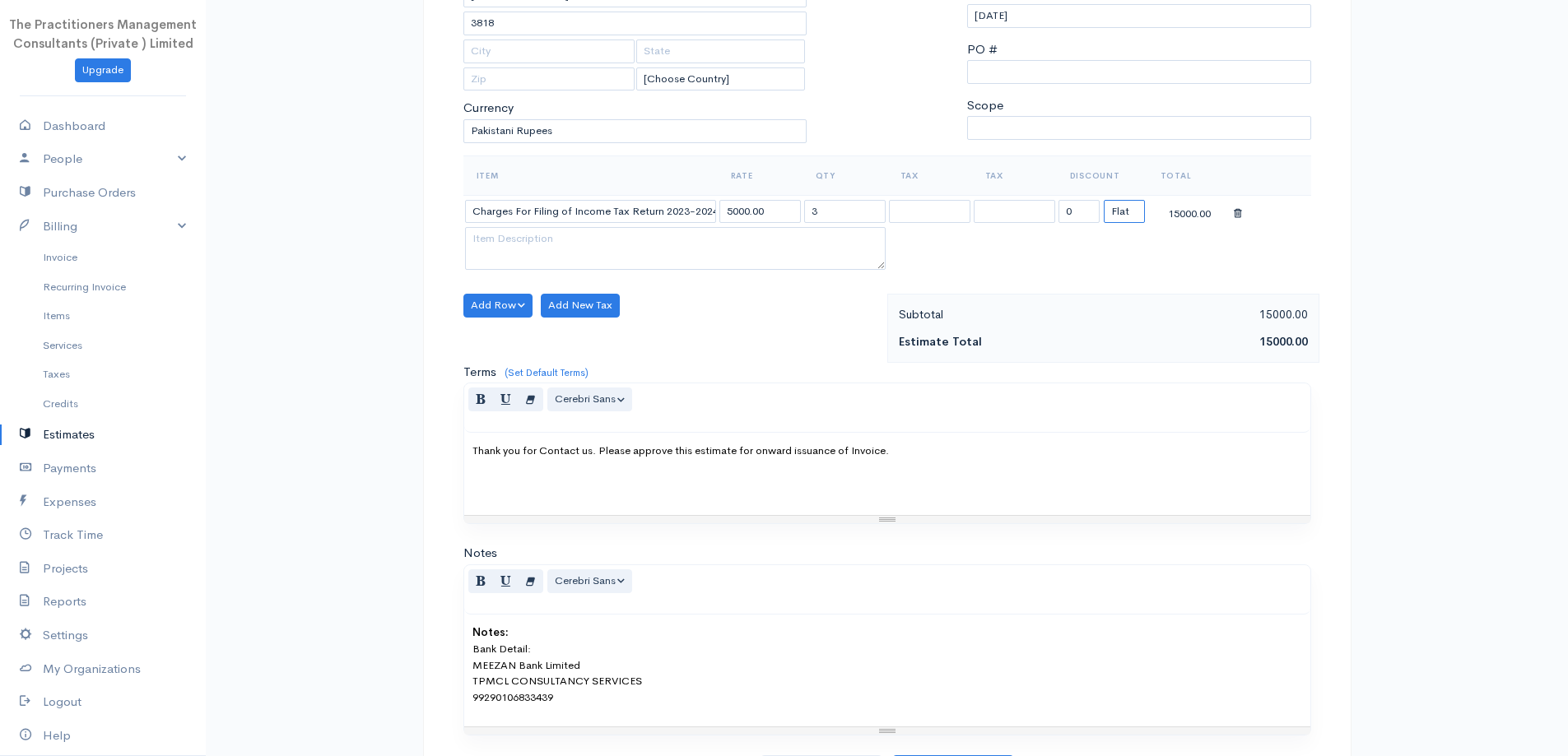
click at [1104, 200] on select "(%) Flat" at bounding box center [1125, 212] width 41 height 24
click at [1070, 217] on input "0" at bounding box center [1079, 212] width 41 height 24
click at [1069, 218] on input "0" at bounding box center [1079, 212] width 41 height 24
type input "5000"
drag, startPoint x: 1003, startPoint y: 292, endPoint x: 831, endPoint y: 341, distance: 178.8
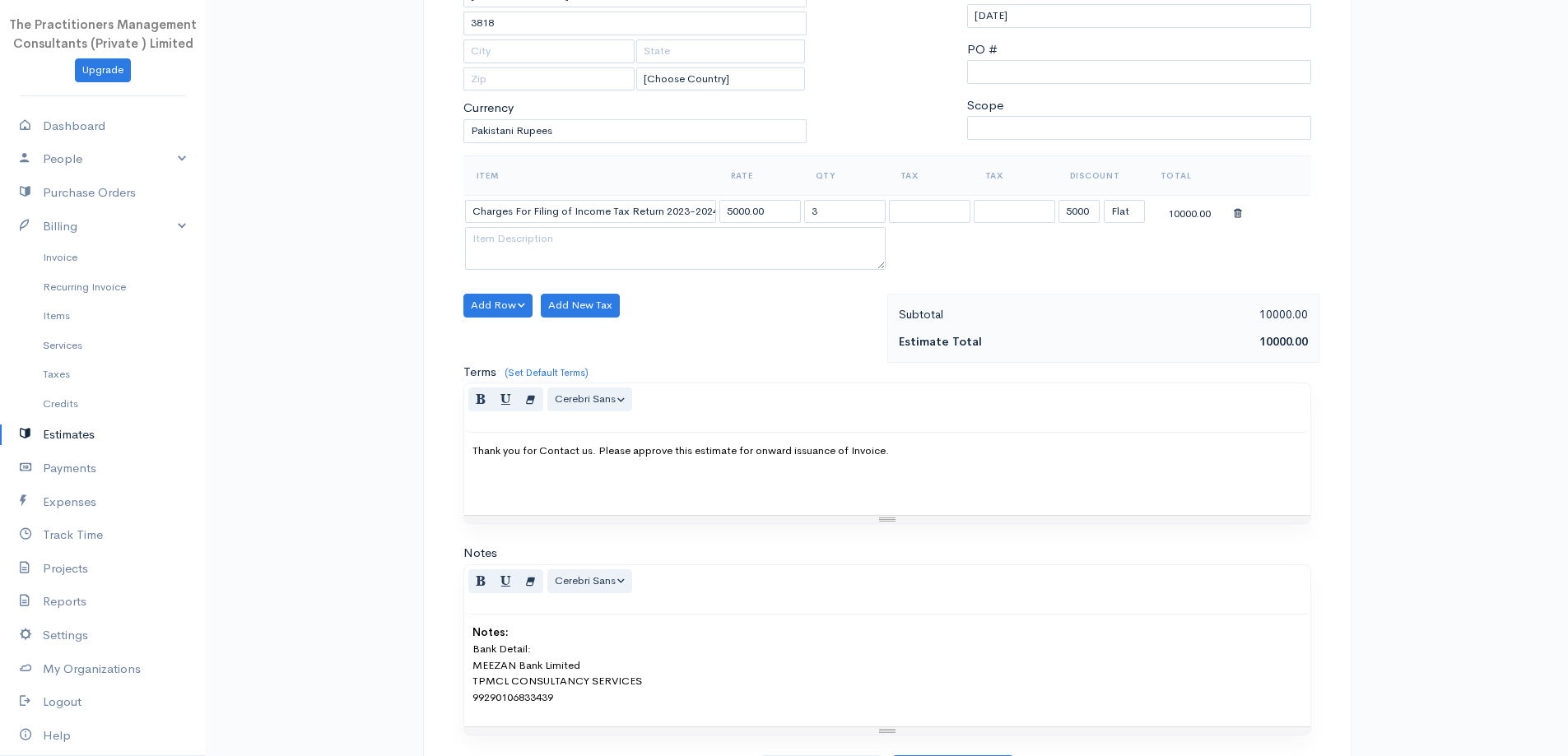
click at [1003, 292] on div "Item Rate Qty Tax Tax Discount Total Charges For Filing of Income Tax Return 20…" at bounding box center [887, 224] width 848 height 138
click at [499, 300] on button "Add Row" at bounding box center [498, 306] width 70 height 24
click at [503, 333] on link "Add Item Row" at bounding box center [529, 339] width 130 height 28
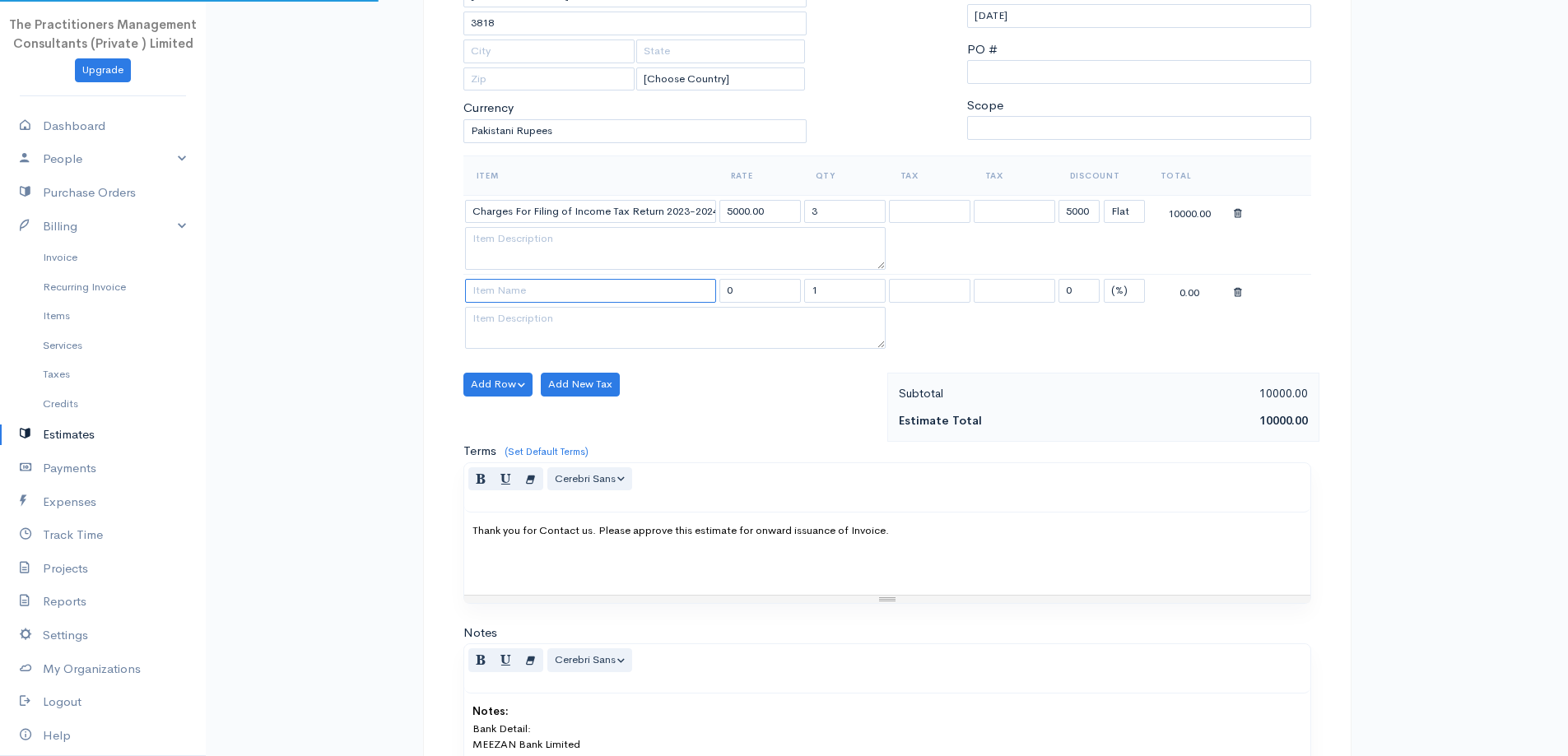
click at [520, 286] on input at bounding box center [590, 291] width 251 height 24
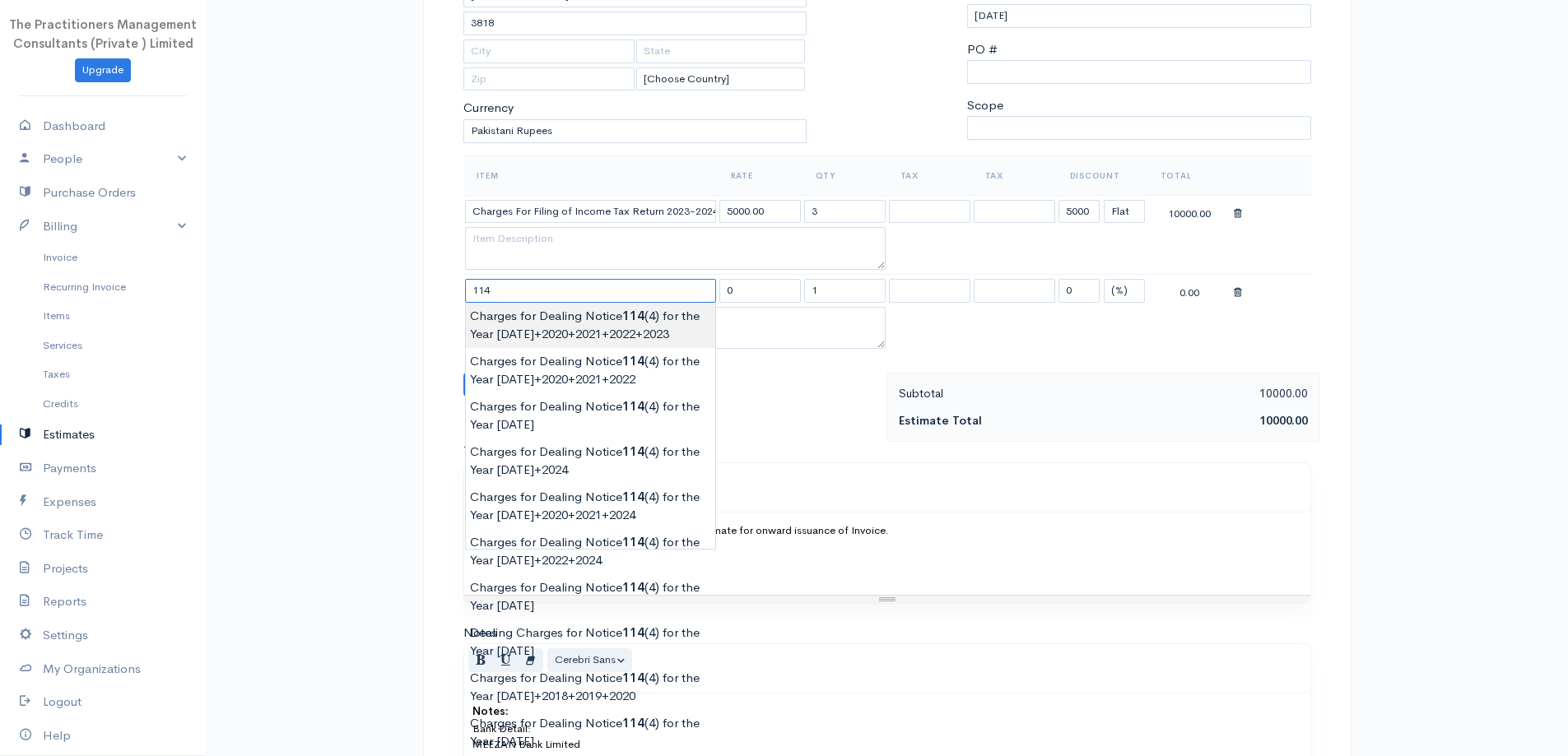
type input "Charges for Dealing Notice 114(4) for the Year 2019+2020+2021+2022+2023"
type input "10000.00"
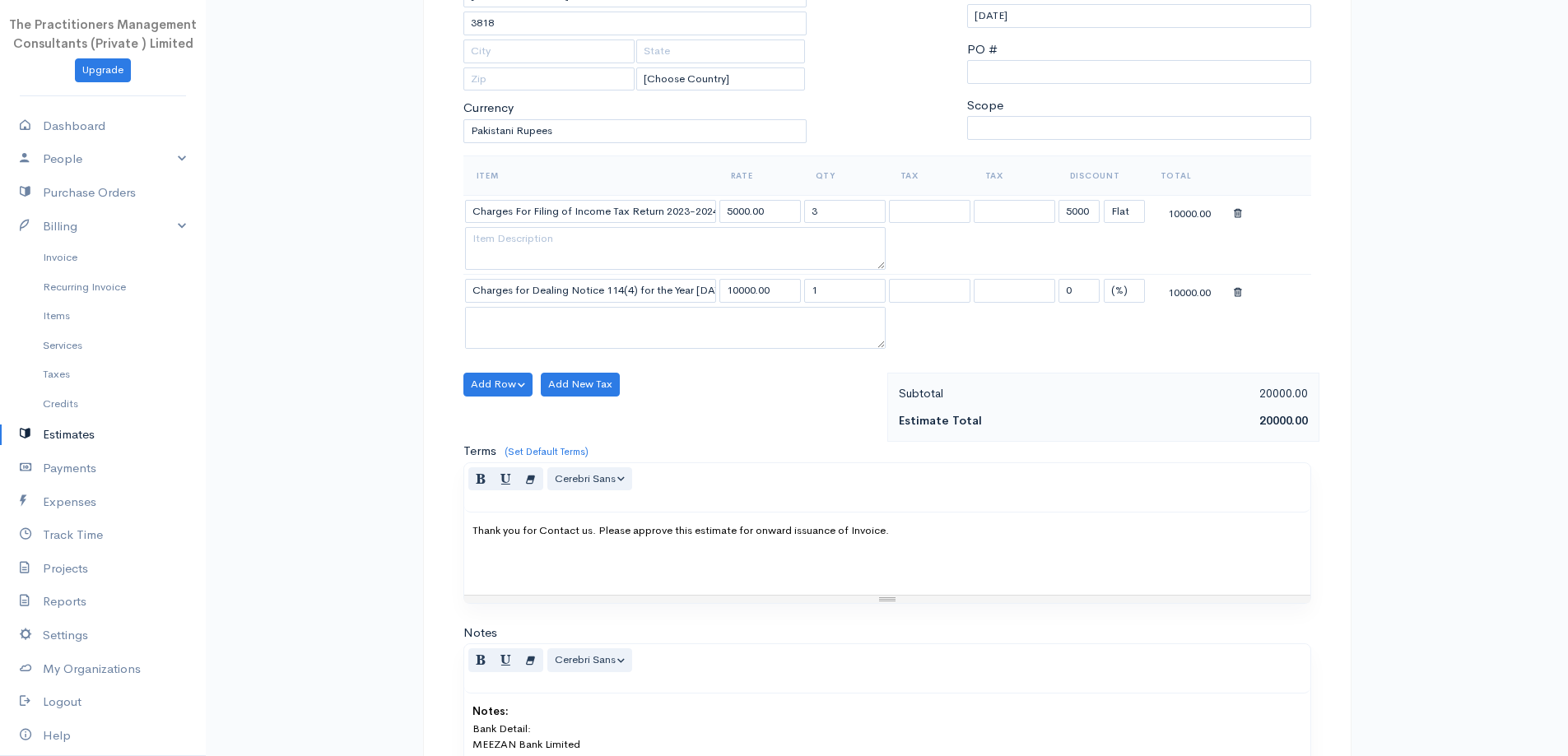
click at [634, 328] on body "The Practitioners Management Consultants (Private ) Limited Upgrade Dashboard P…" at bounding box center [784, 340] width 1568 height 1173
click at [670, 288] on input "Charges for Dealing Notice 114(4) for the Year 2019+2020+2021+2022+2023" at bounding box center [590, 291] width 251 height 24
click at [692, 292] on input "Charges for Dealing Notice 114(4) for the Year 2019+2020+2021+2022+2023" at bounding box center [590, 291] width 251 height 24
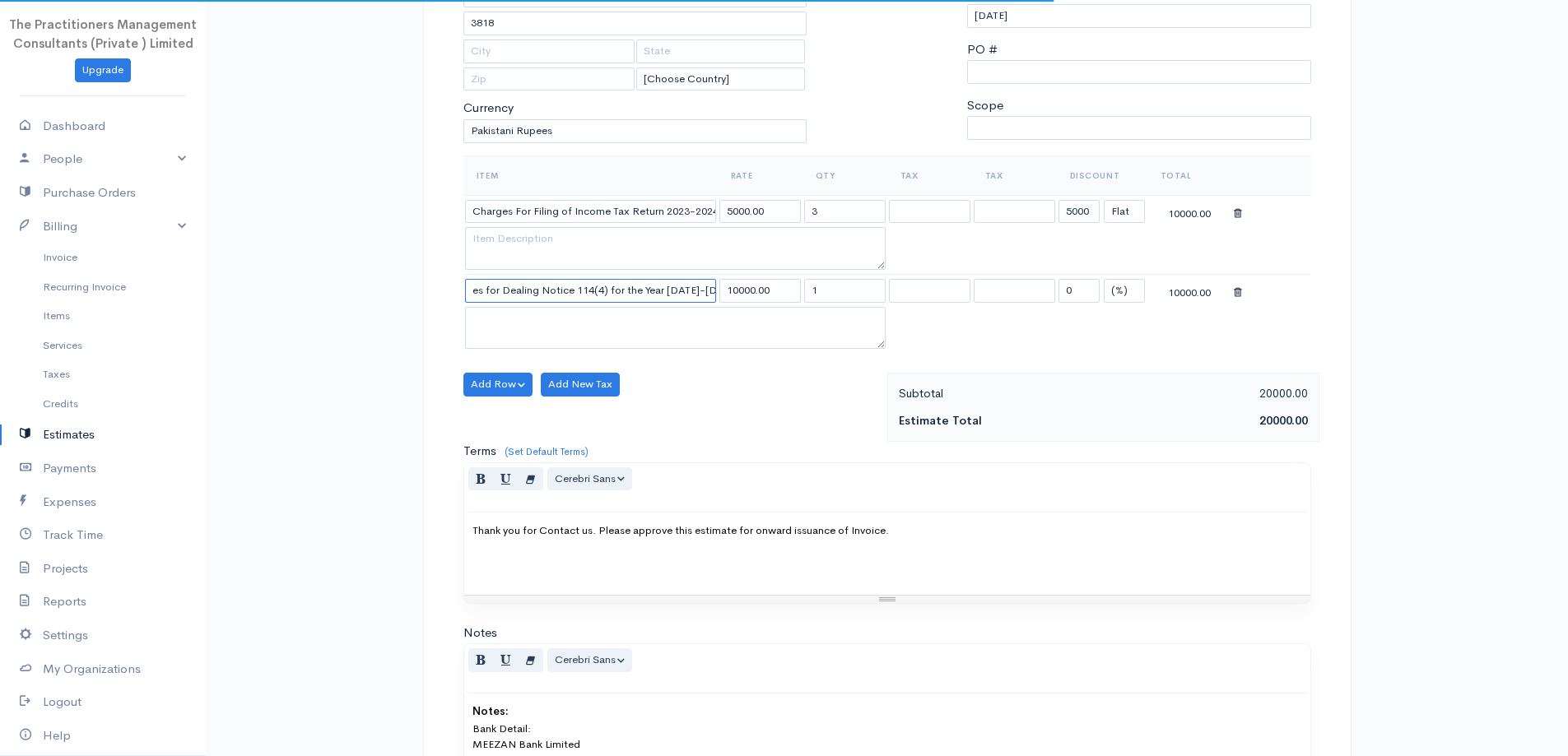
scroll to position [0, 35]
type input "Charges for Dealing Notice 114(4) for the Year 2023-2024"
click at [865, 296] on input "1" at bounding box center [845, 291] width 82 height 24
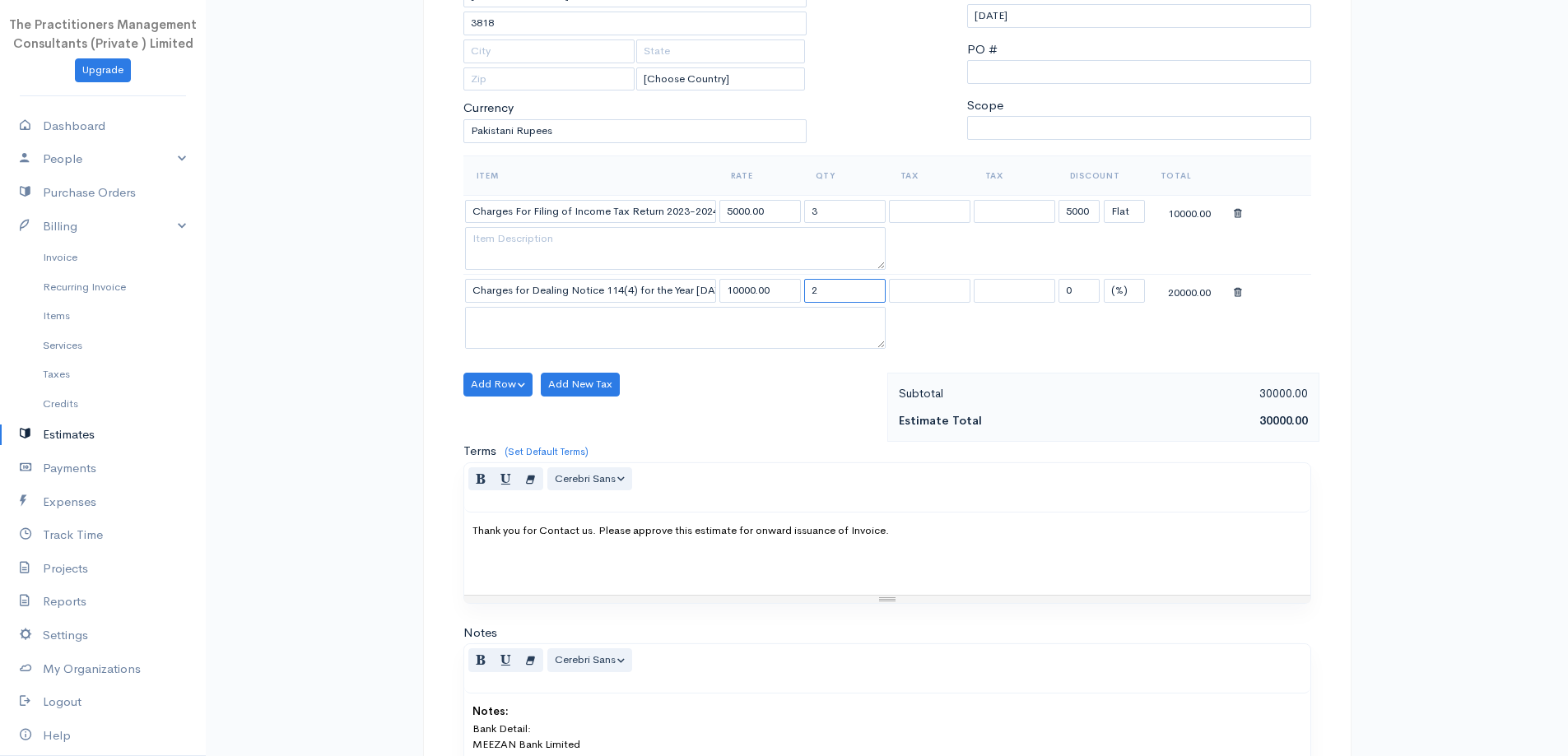
type input "2"
click at [754, 355] on div "Item Rate Qty Tax Tax Discount Total Charges For Filing of Income Tax Return 20…" at bounding box center [887, 265] width 848 height 218
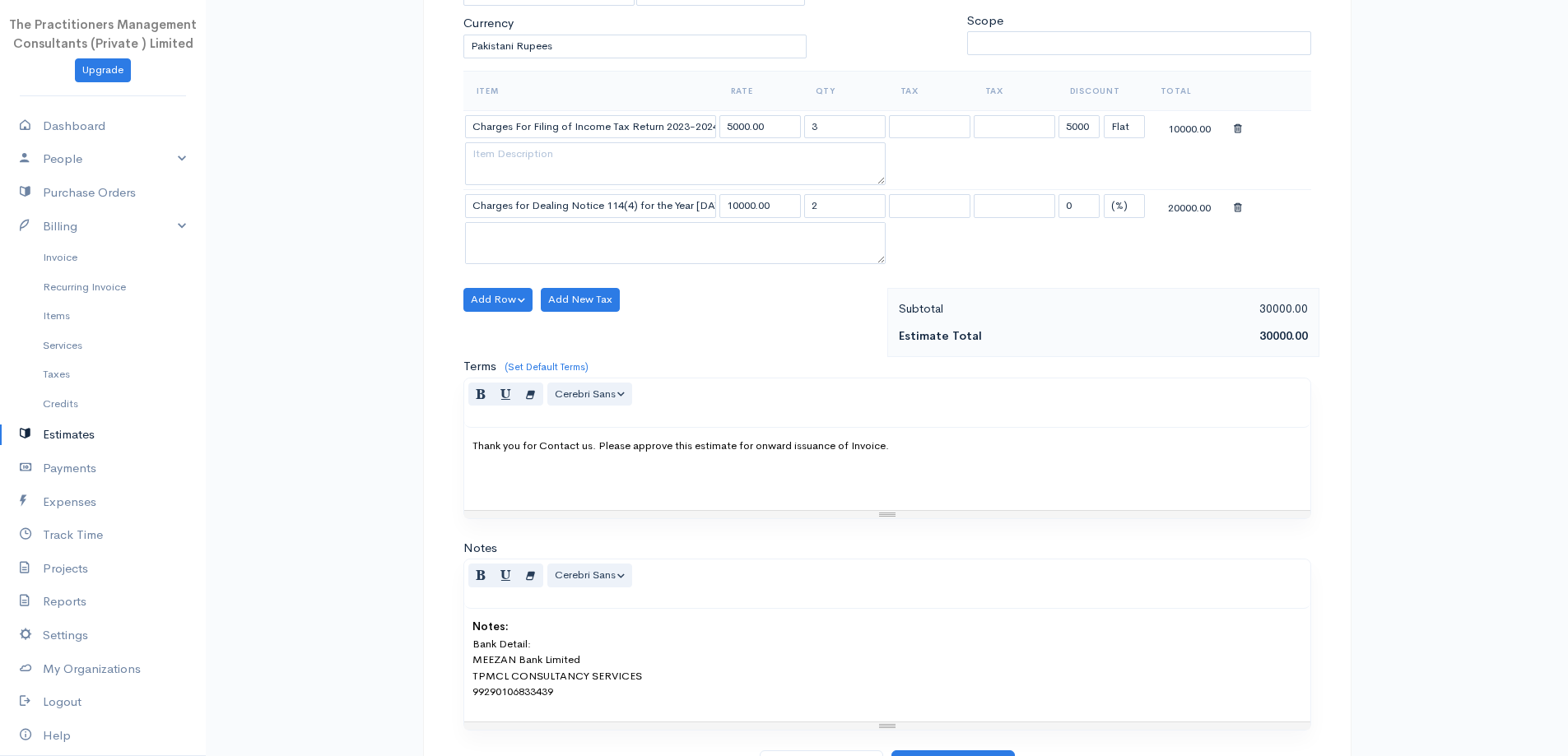
scroll to position [417, 0]
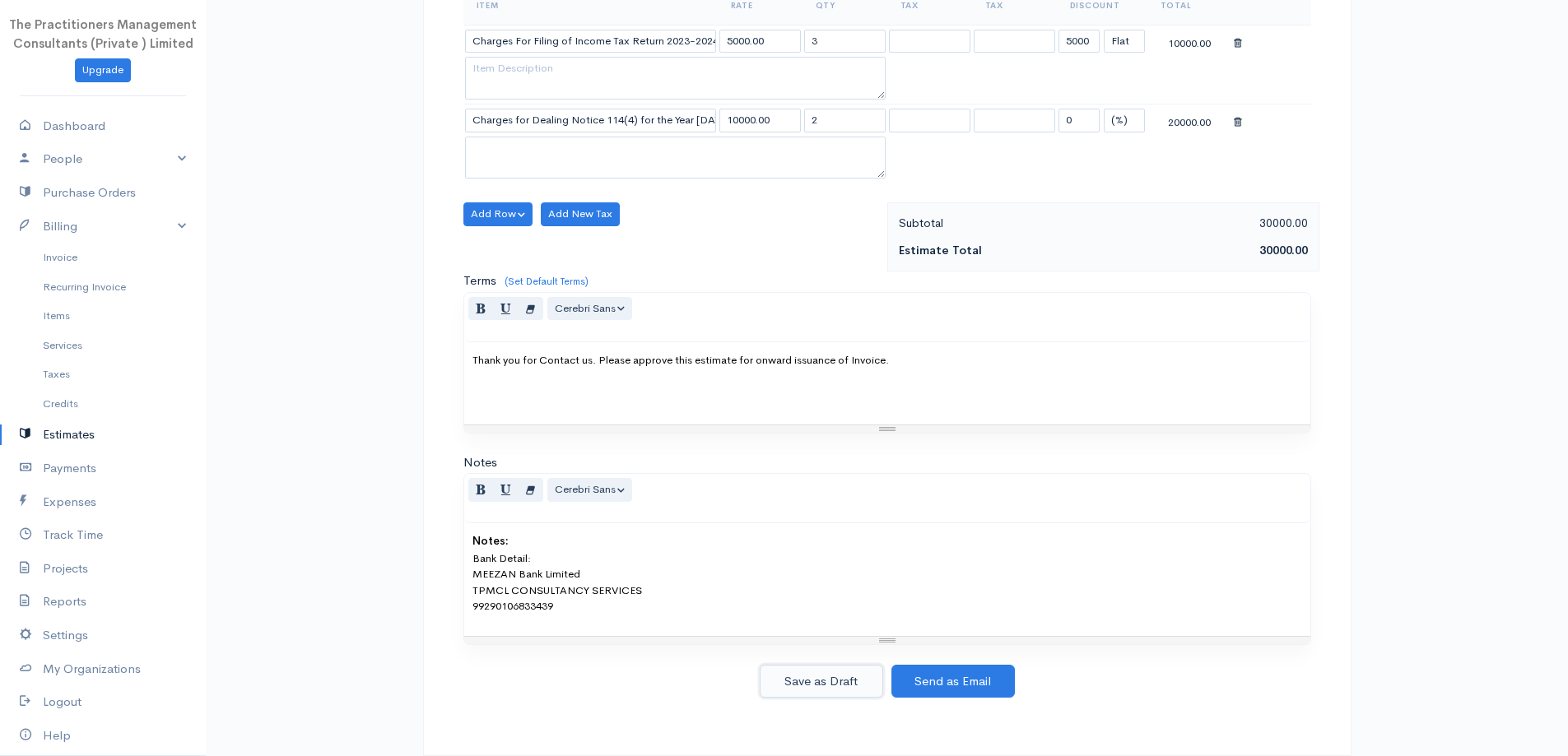
click at [811, 668] on button "Save as Draft" at bounding box center [821, 681] width 123 height 34
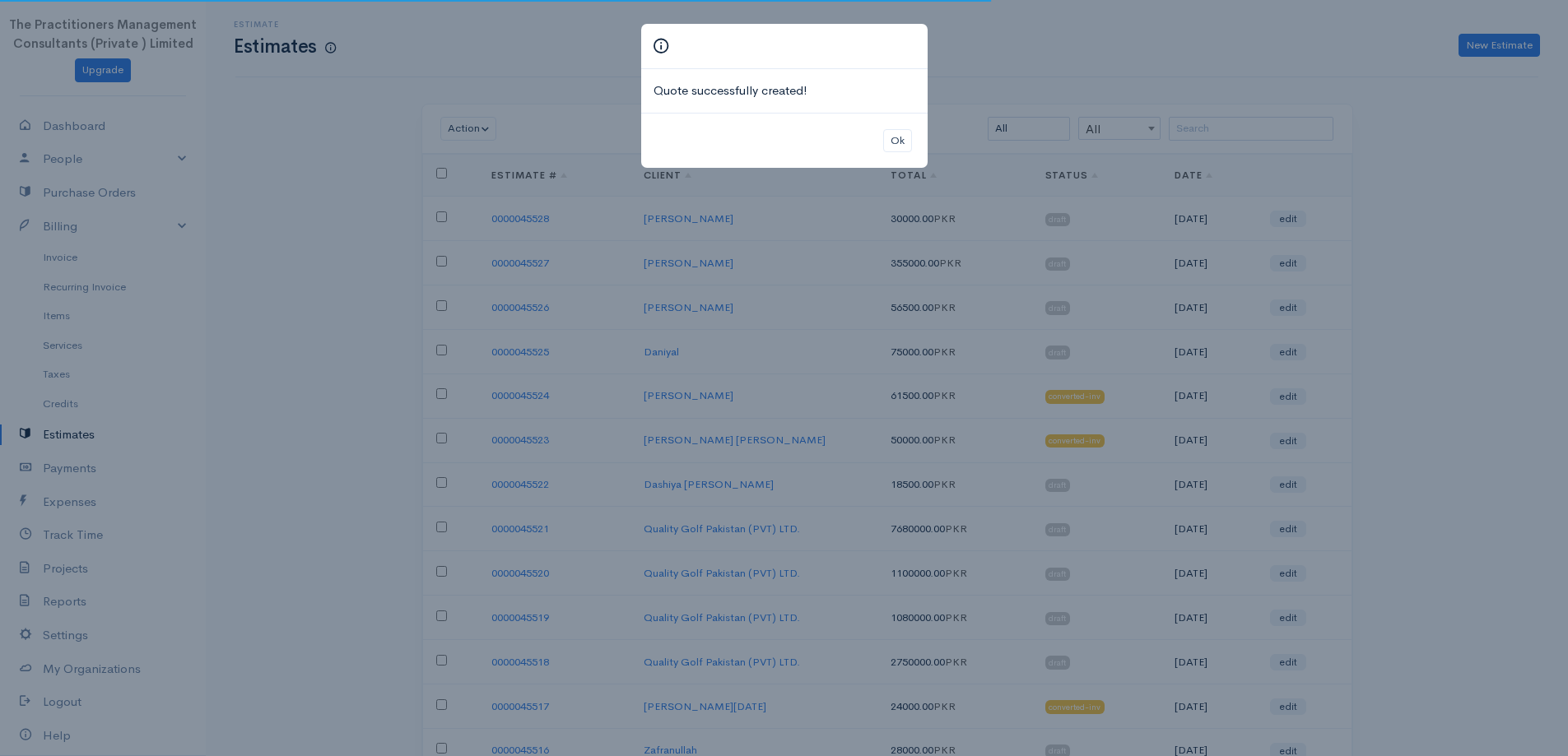
click at [917, 157] on div "Ok" at bounding box center [784, 140] width 287 height 56
click at [894, 142] on button "Ok" at bounding box center [897, 141] width 28 height 24
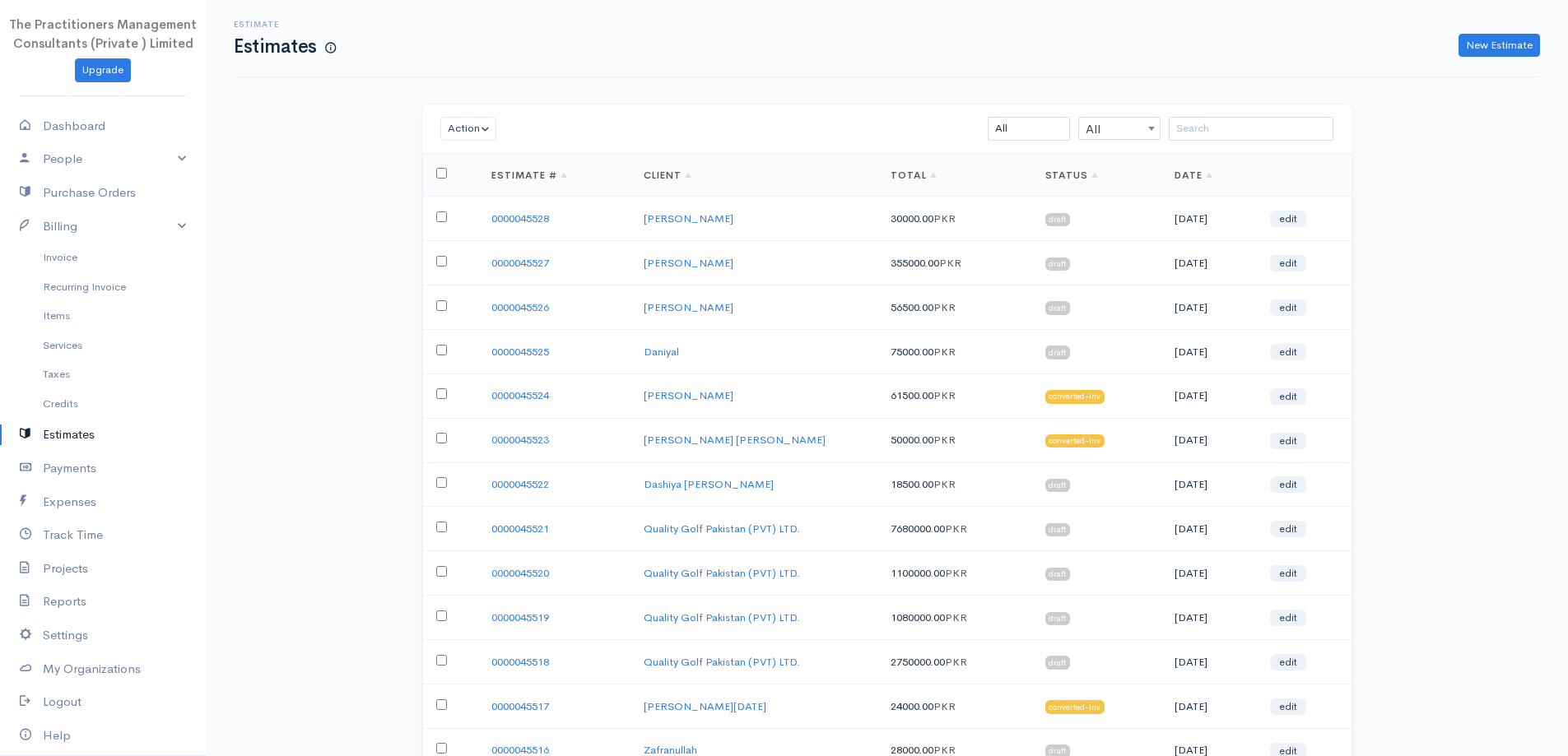
click at [442, 221] on input "checkbox" at bounding box center [441, 217] width 10 height 10
checkbox input "true"
click at [486, 125] on button "Action" at bounding box center [469, 129] width 57 height 24
click at [501, 225] on link "PDF" at bounding box center [512, 218] width 142 height 28
click at [70, 463] on link "Payments" at bounding box center [102, 468] width 206 height 34
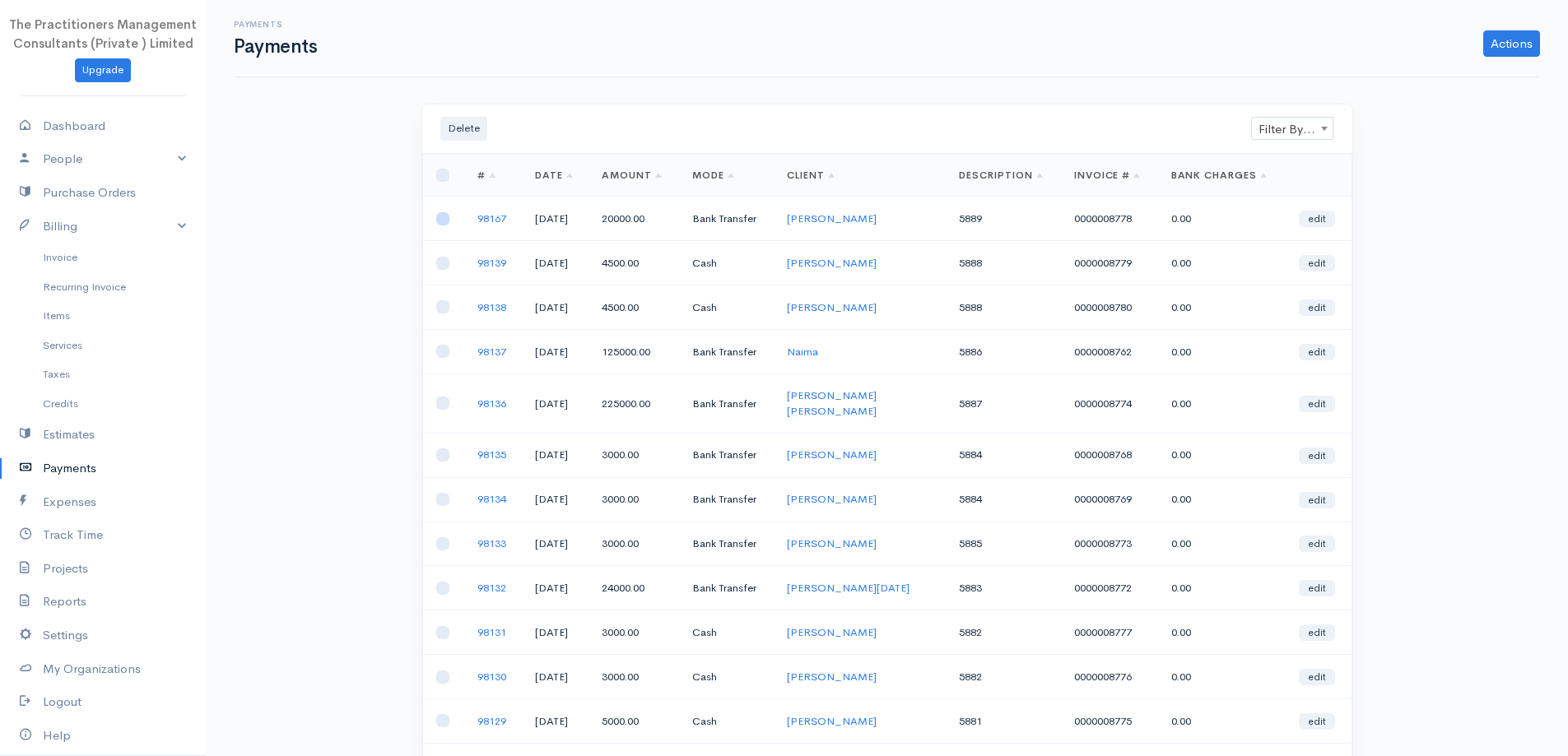
click at [436, 218] on input "checkbox" at bounding box center [442, 218] width 13 height 13
click at [446, 224] on input "checkbox" at bounding box center [442, 218] width 13 height 13
checkbox input "false"
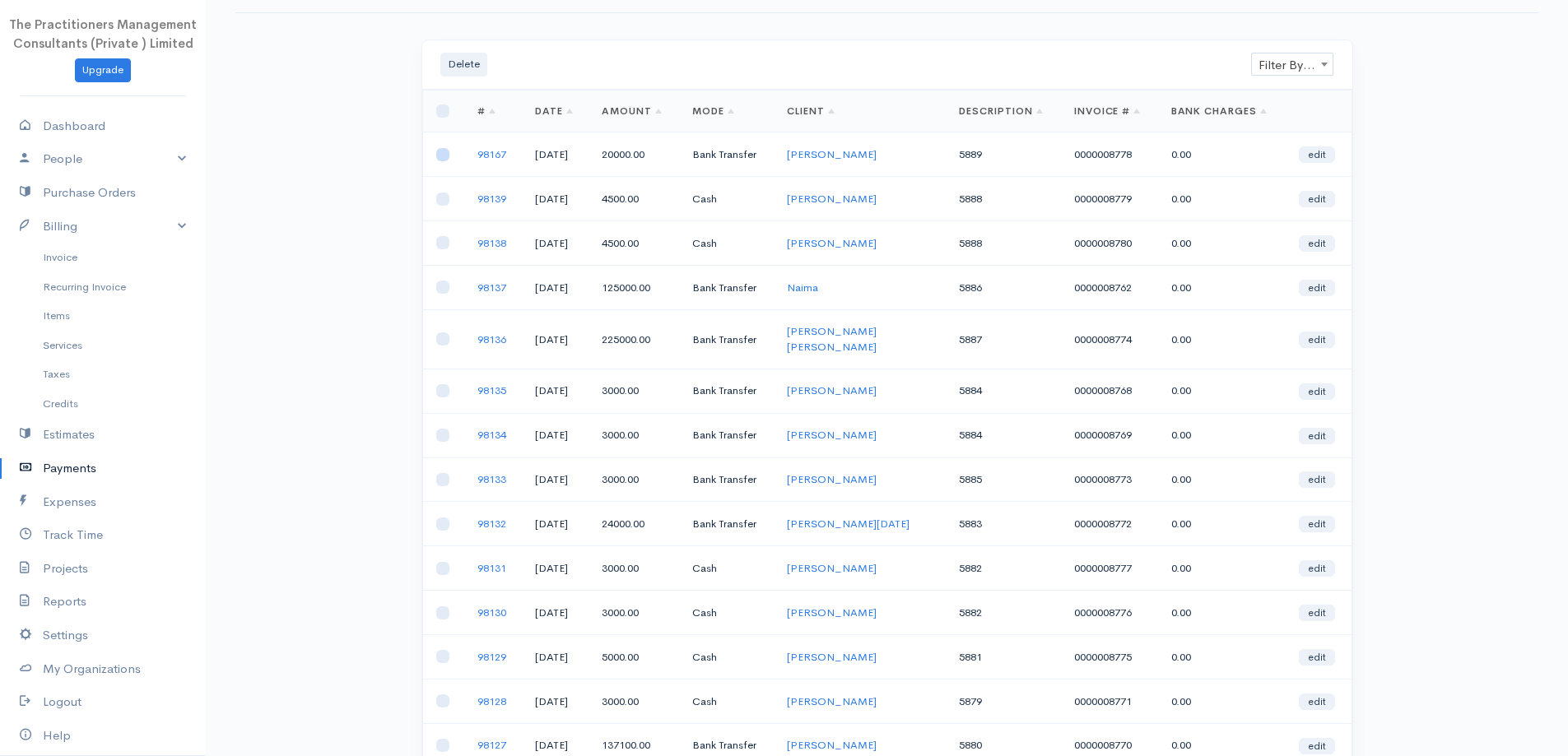
scroll to position [164, 0]
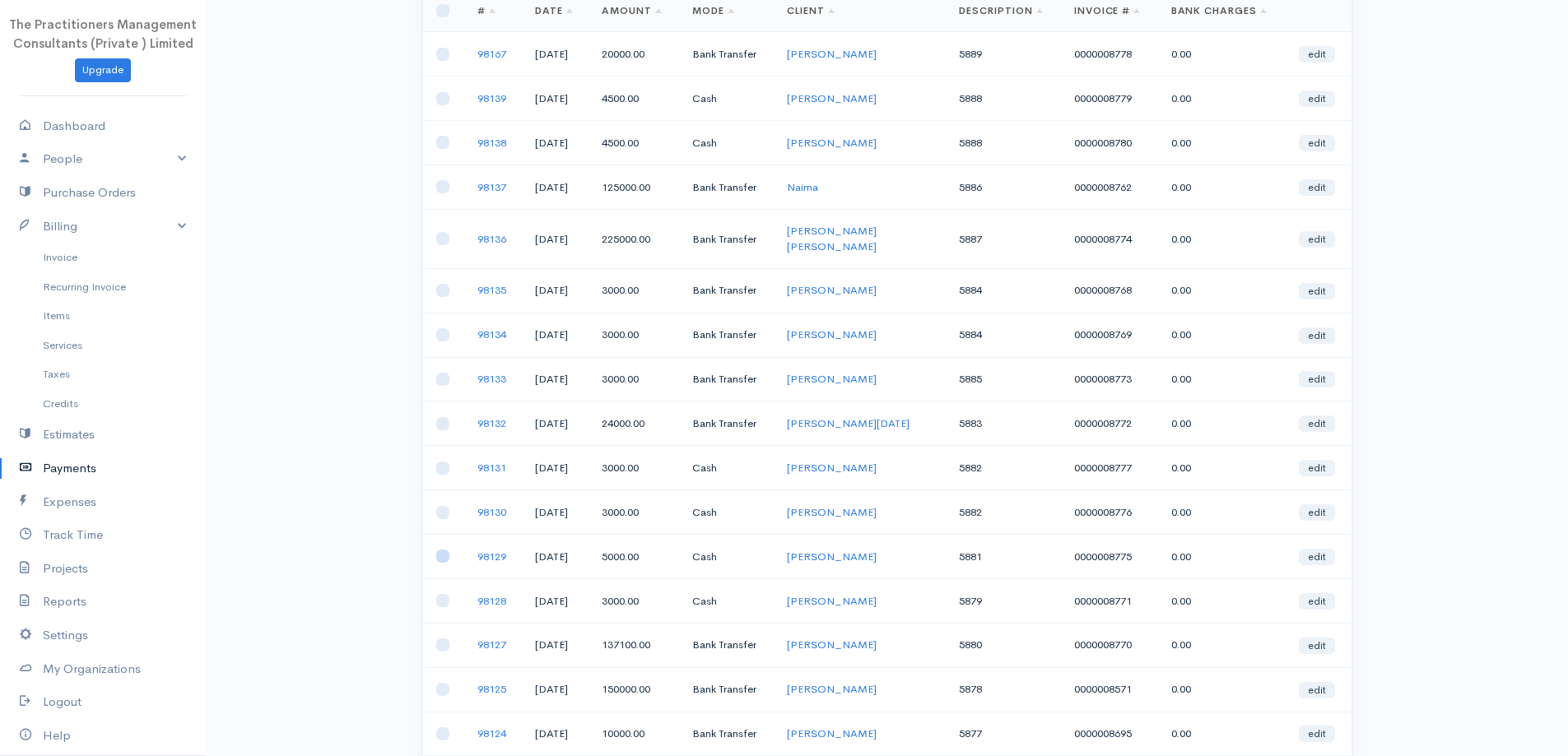
click at [443, 550] on input "checkbox" at bounding box center [442, 556] width 13 height 13
checkbox input "true"
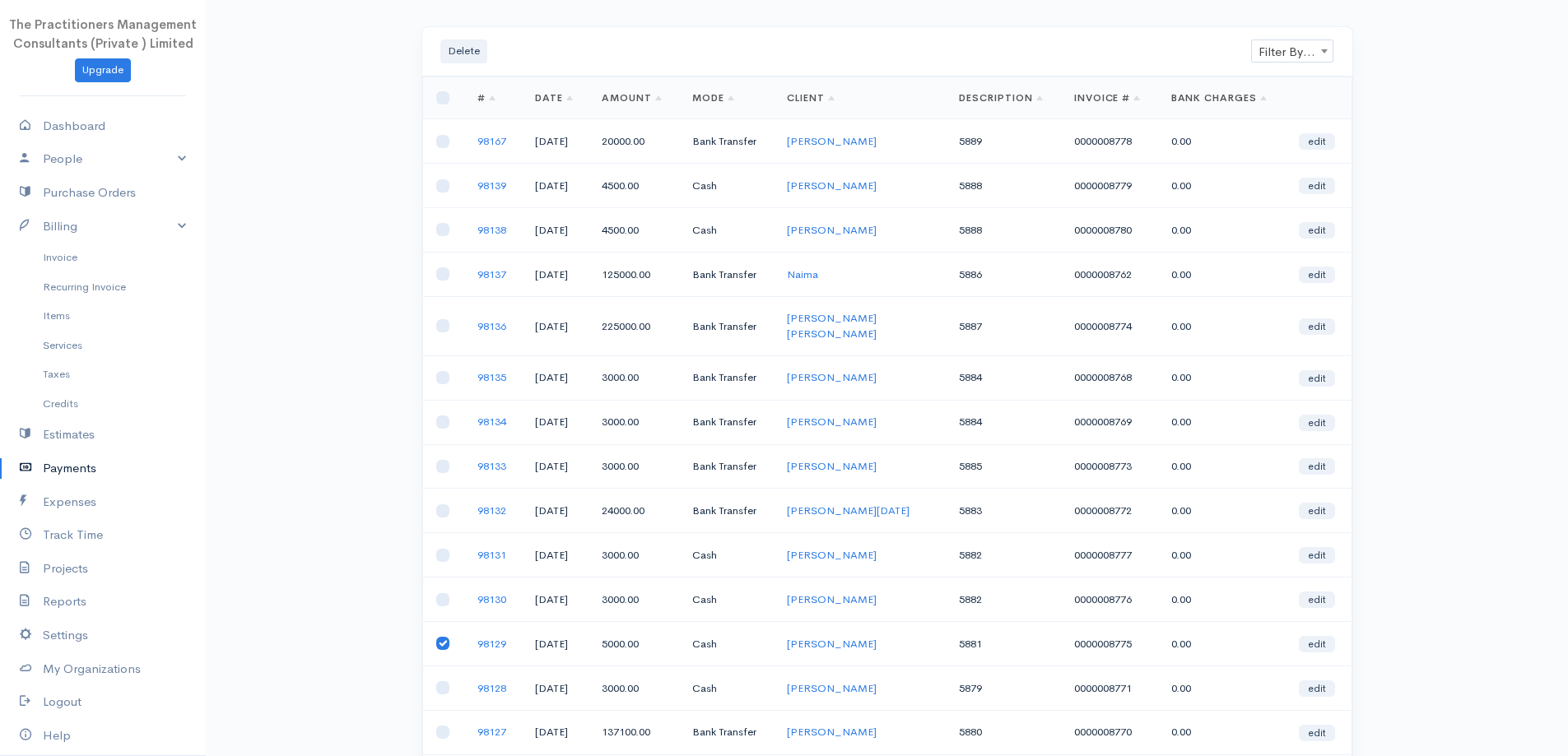
scroll to position [0, 0]
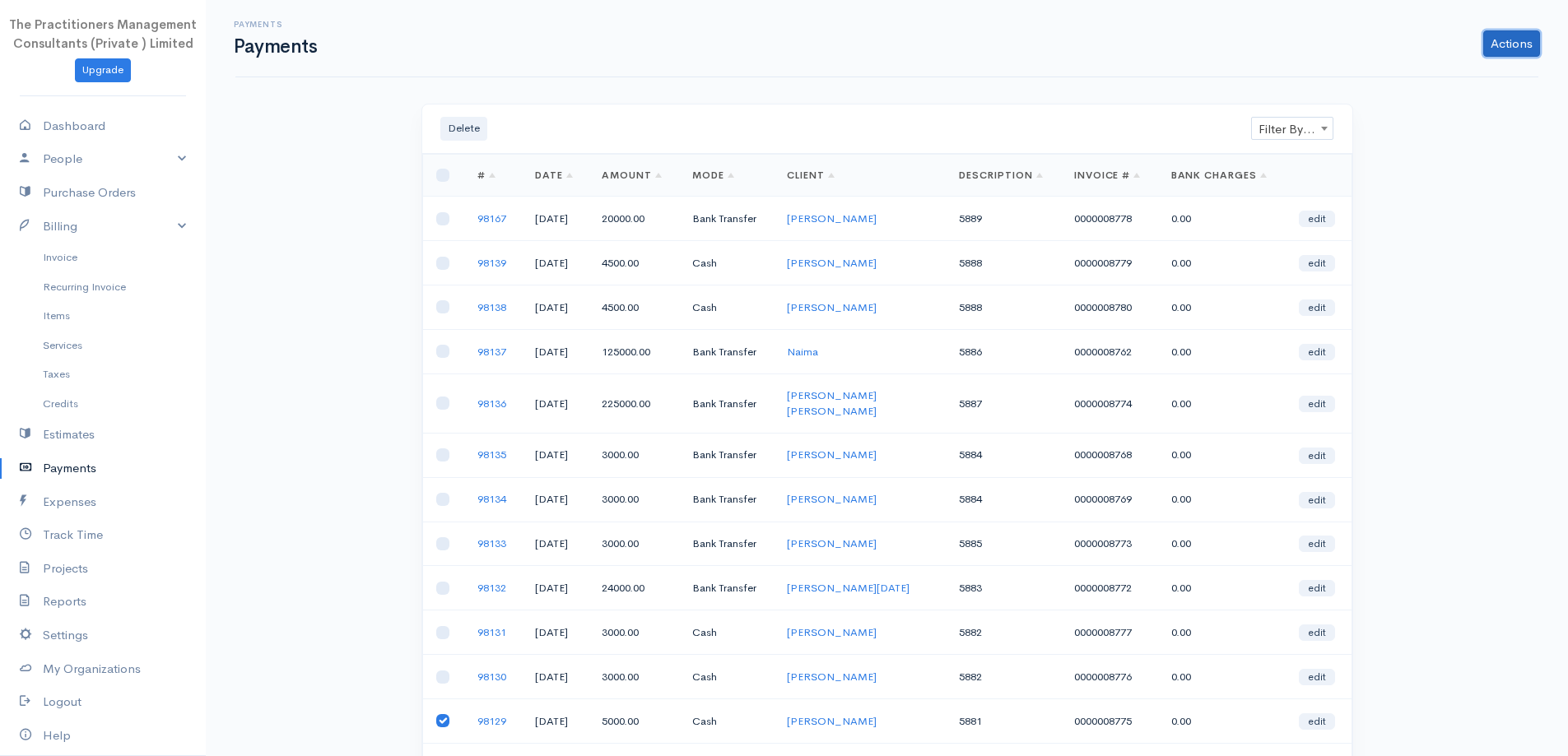
click at [1494, 46] on link "Actions" at bounding box center [1512, 43] width 57 height 27
click at [506, 705] on td "98129" at bounding box center [493, 722] width 58 height 45
click at [499, 714] on link "98129" at bounding box center [491, 721] width 28 height 14
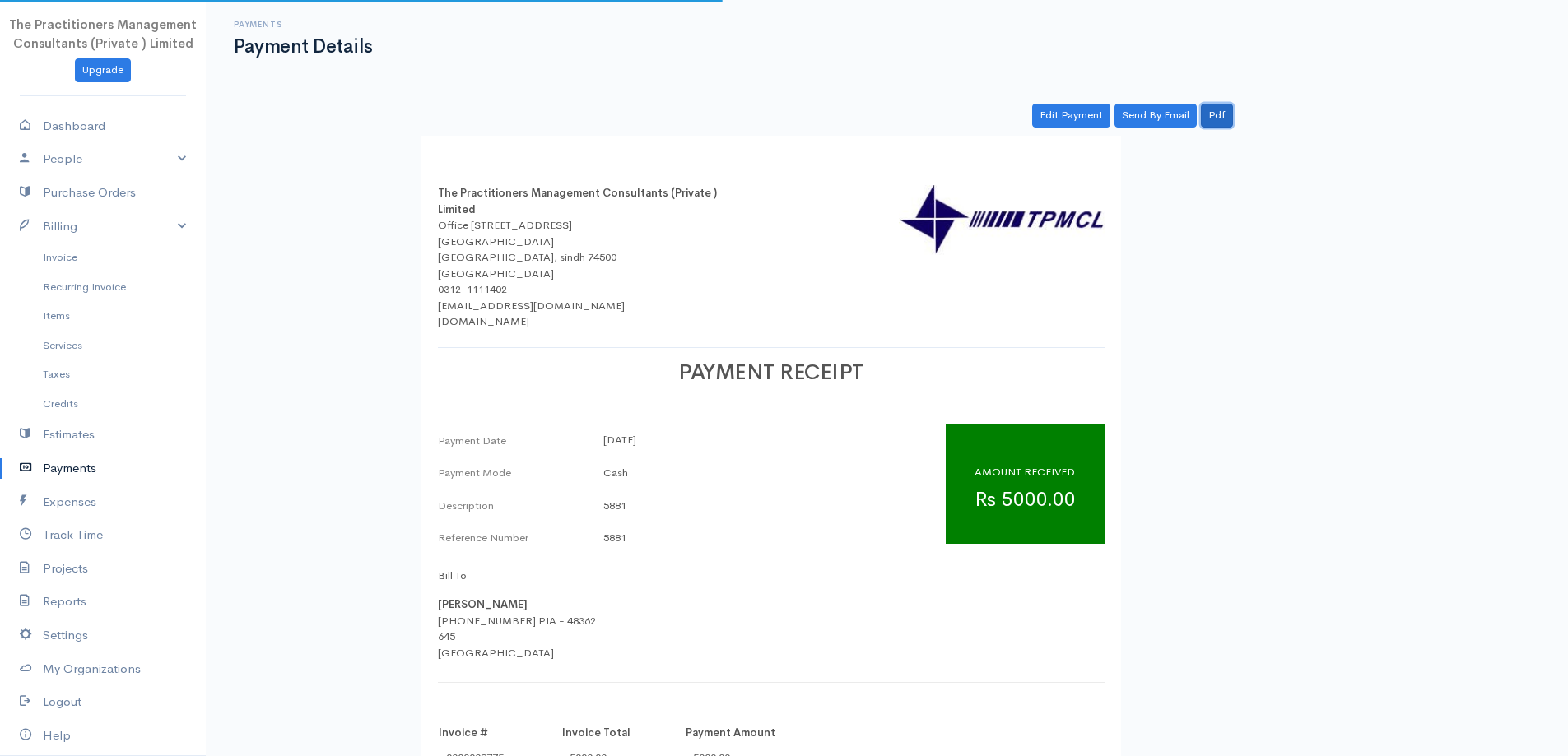
click at [1207, 119] on link "Pdf" at bounding box center [1217, 116] width 32 height 24
click at [73, 267] on link "Invoice" at bounding box center [102, 257] width 206 height 29
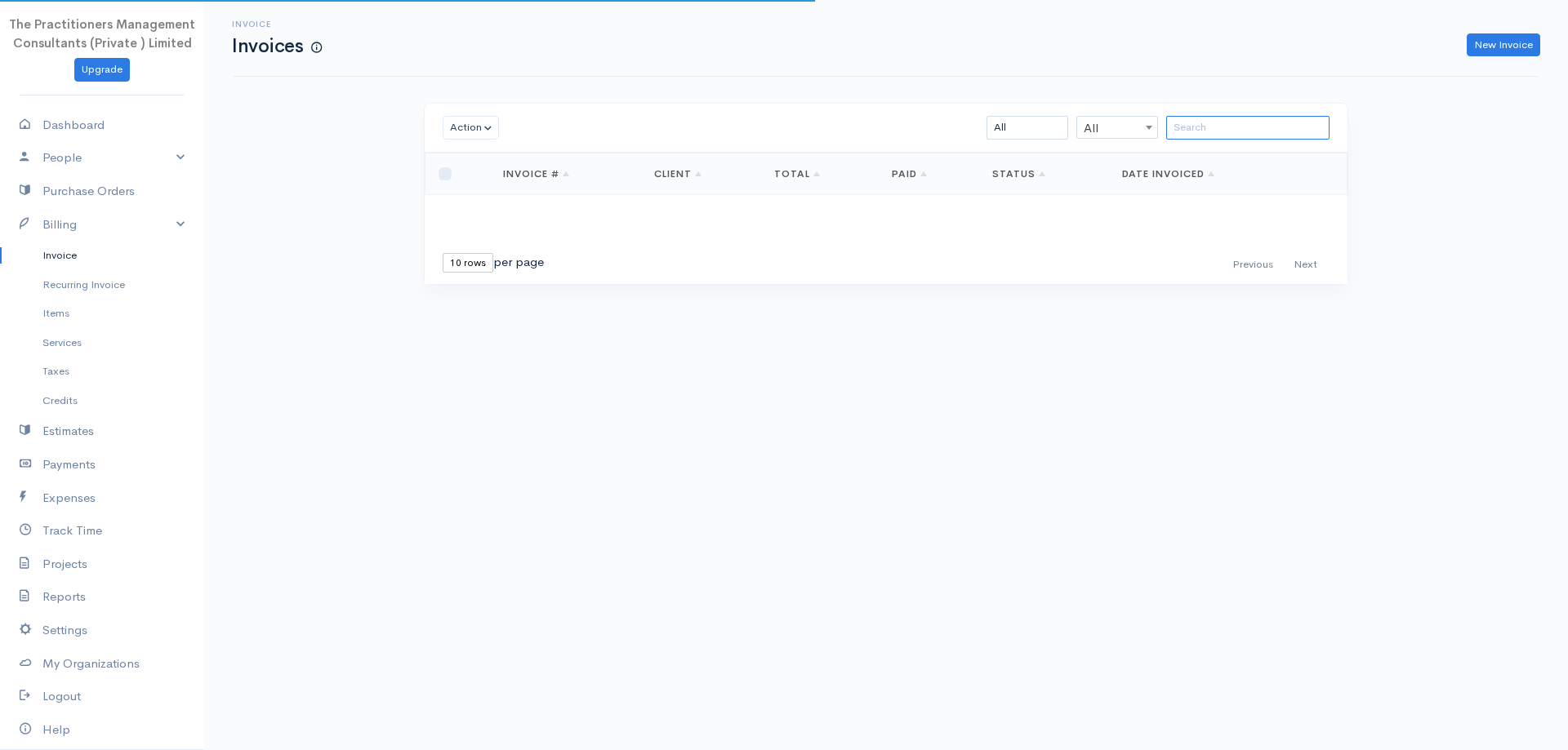
click at [1264, 120] on input "search" at bounding box center [1247, 128] width 163 height 24
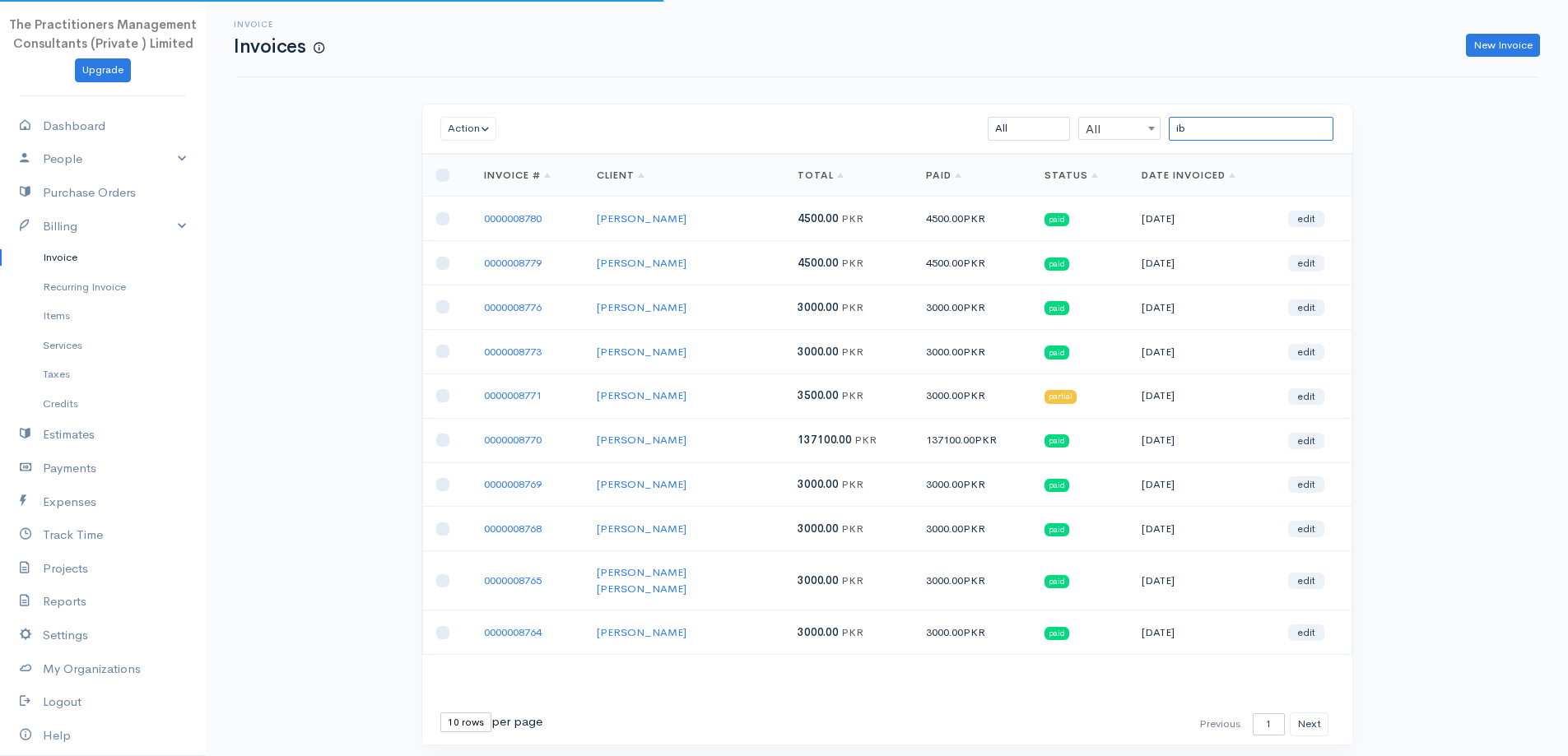
type input "i"
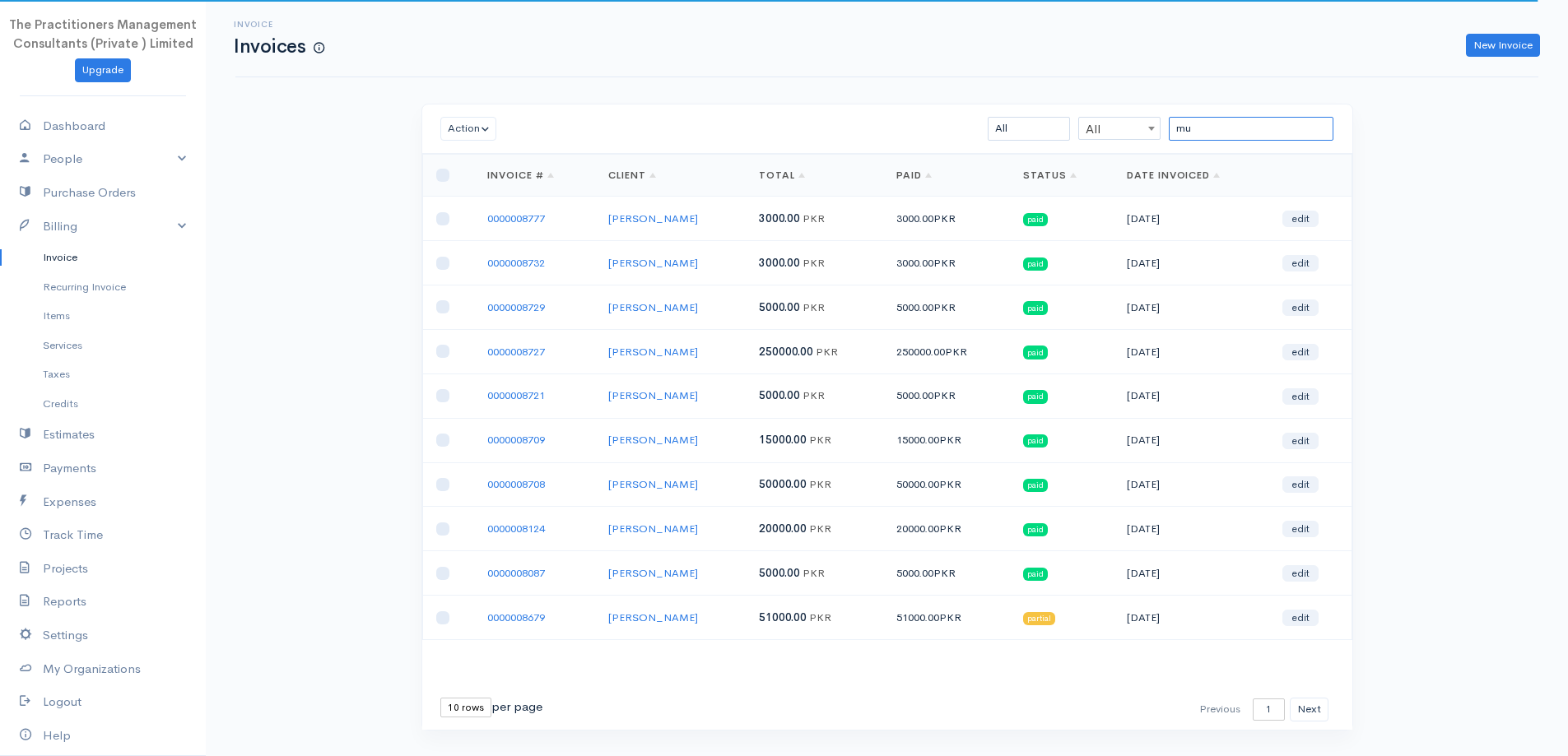
type input "m"
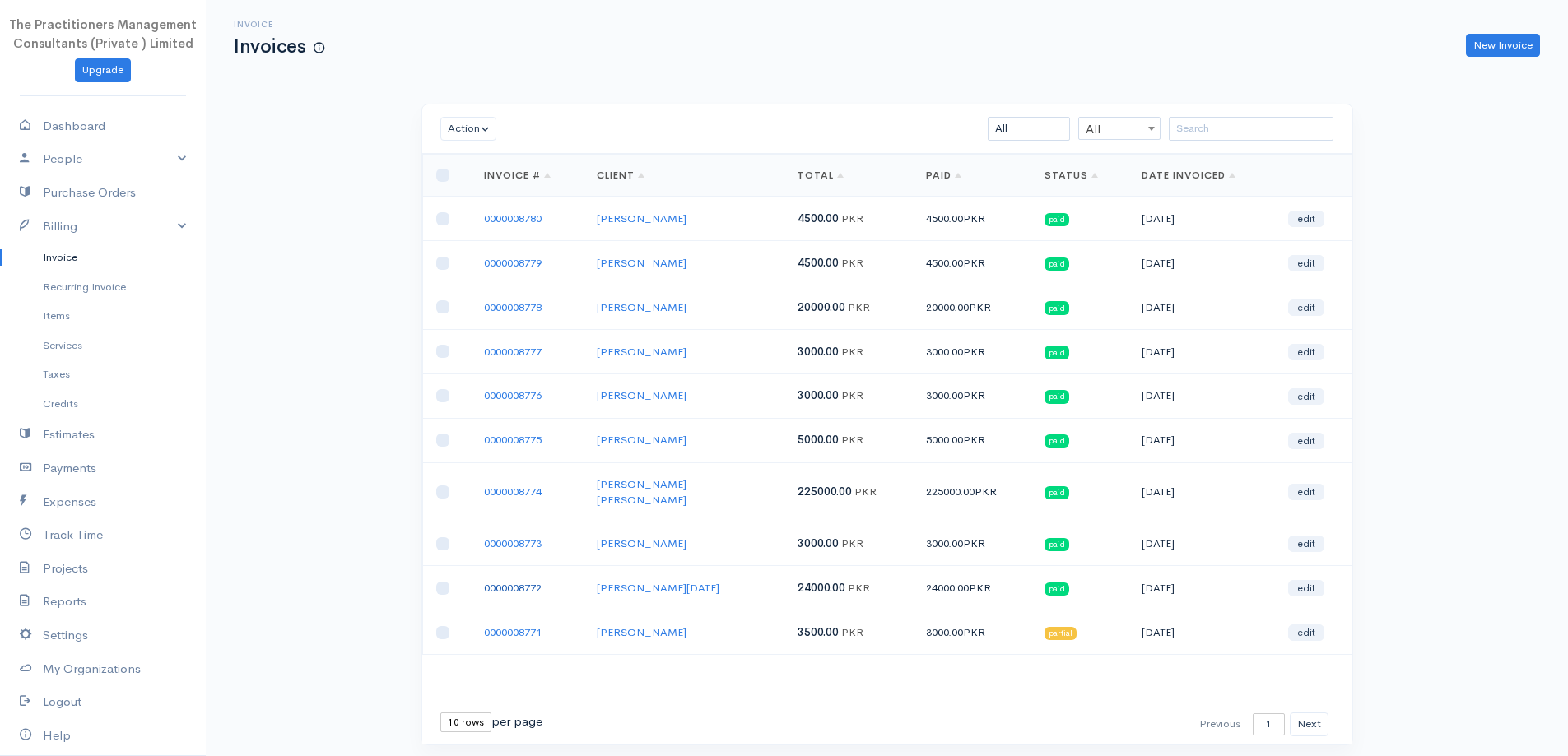
click at [489, 581] on link "0000008772" at bounding box center [512, 587] width 58 height 14
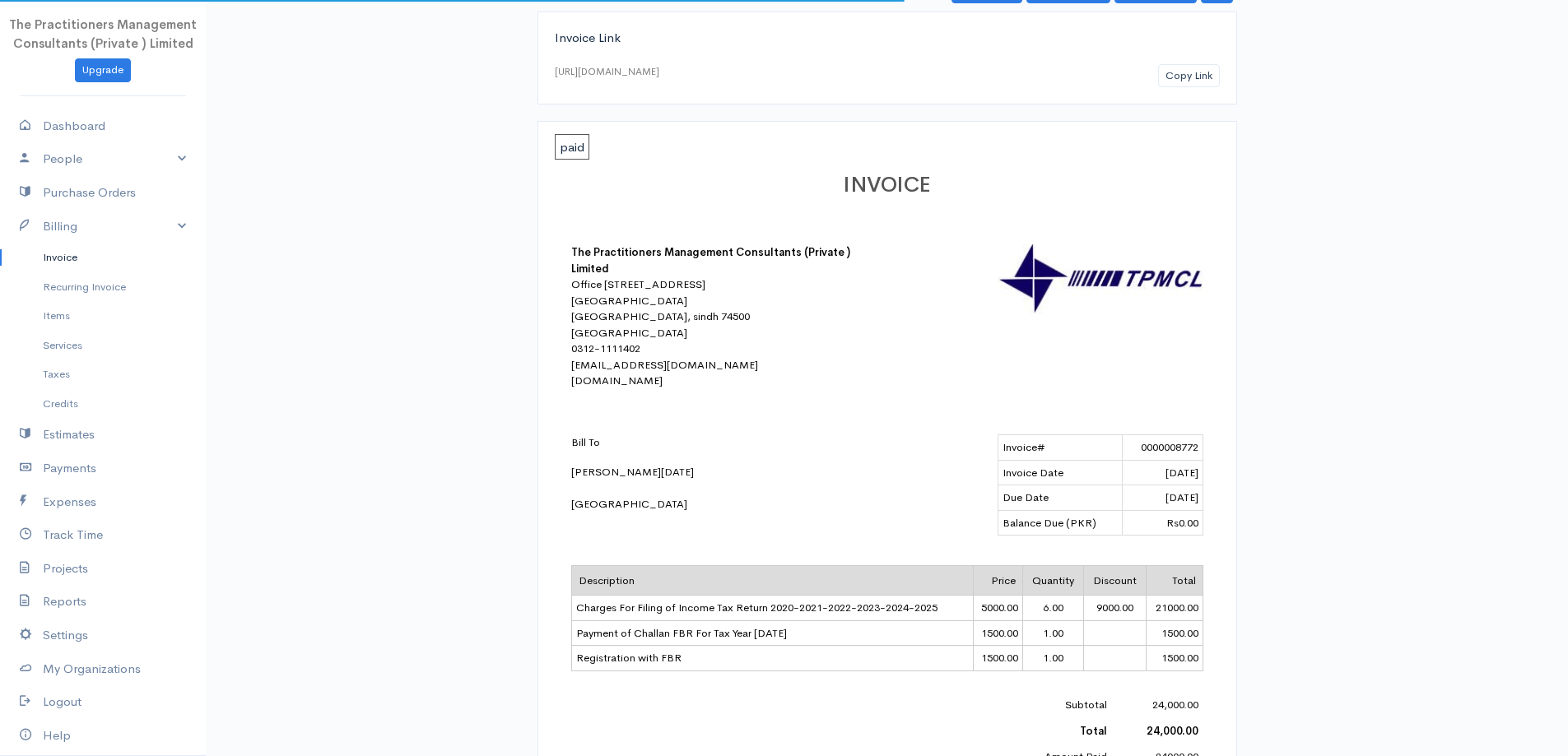
scroll to position [329, 0]
